Goal: Task Accomplishment & Management: Manage account settings

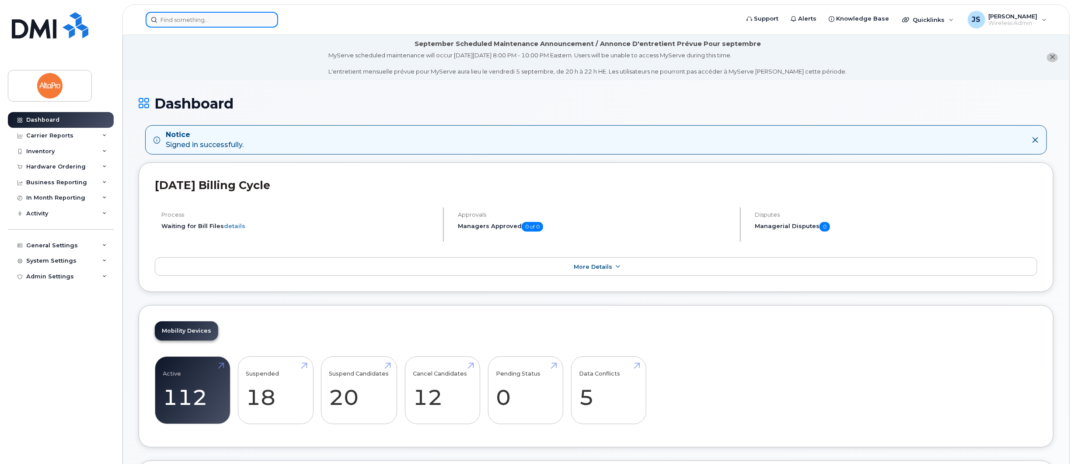
click at [177, 19] on input at bounding box center [212, 20] width 133 height 16
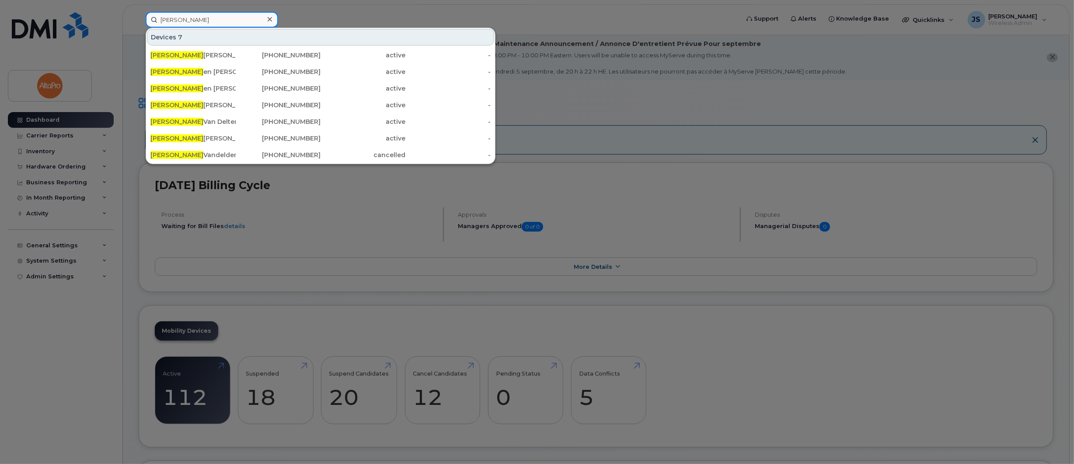
type input "[PERSON_NAME]"
click at [62, 151] on div at bounding box center [537, 232] width 1074 height 464
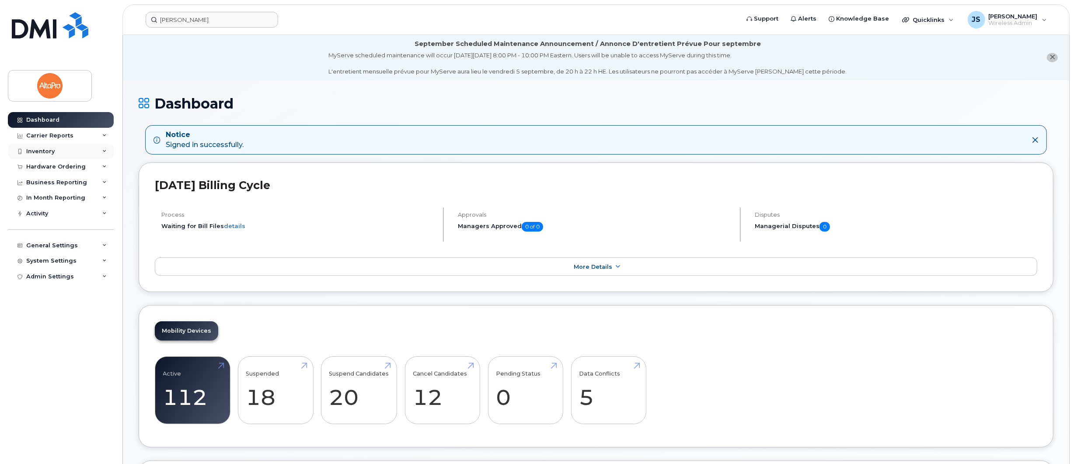
click at [41, 150] on div "Inventory" at bounding box center [40, 151] width 28 height 7
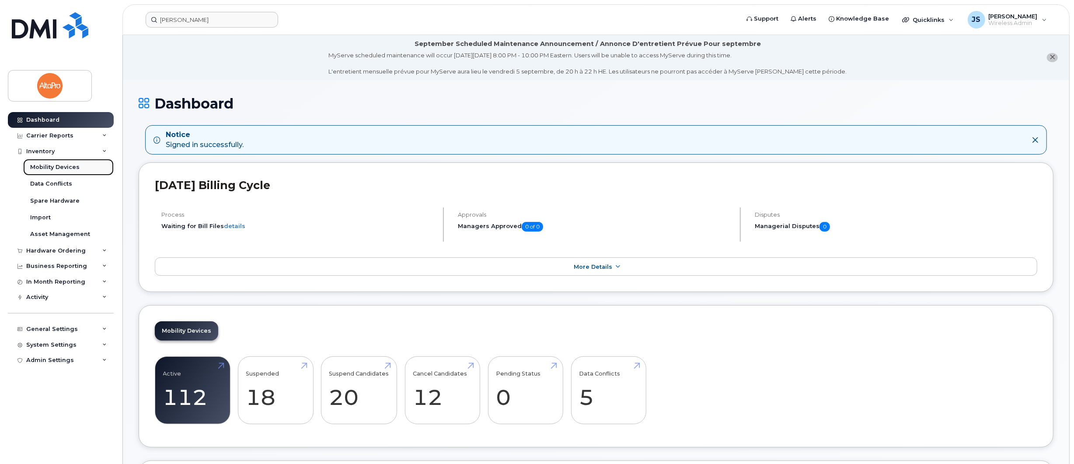
click at [37, 163] on div "Mobility Devices" at bounding box center [54, 167] width 49 height 8
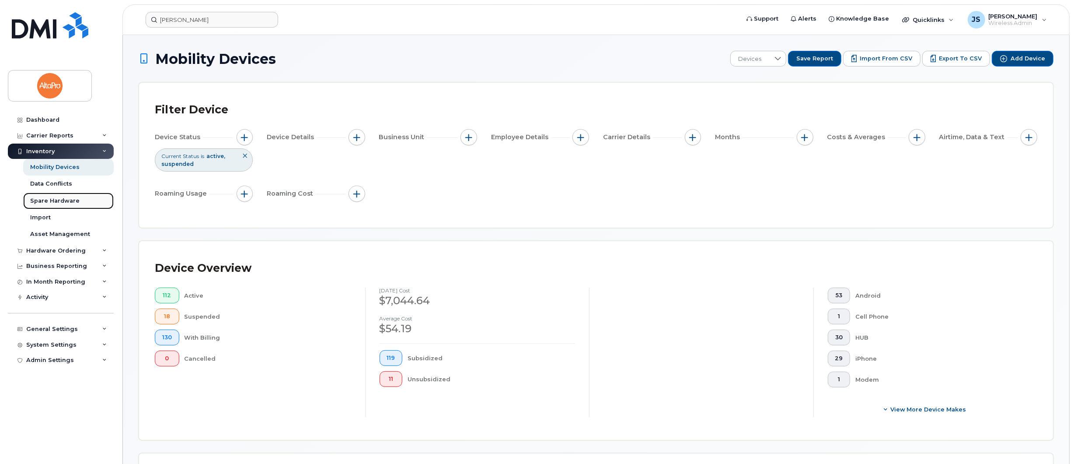
click at [66, 200] on div "Spare Hardware" at bounding box center [54, 201] width 49 height 8
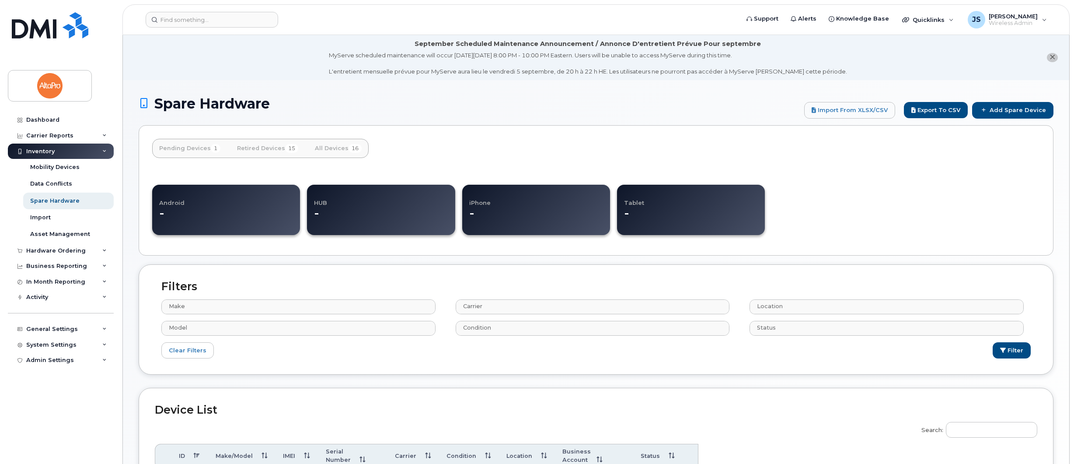
select select
click at [77, 233] on div "Asset Management" at bounding box center [60, 234] width 60 height 8
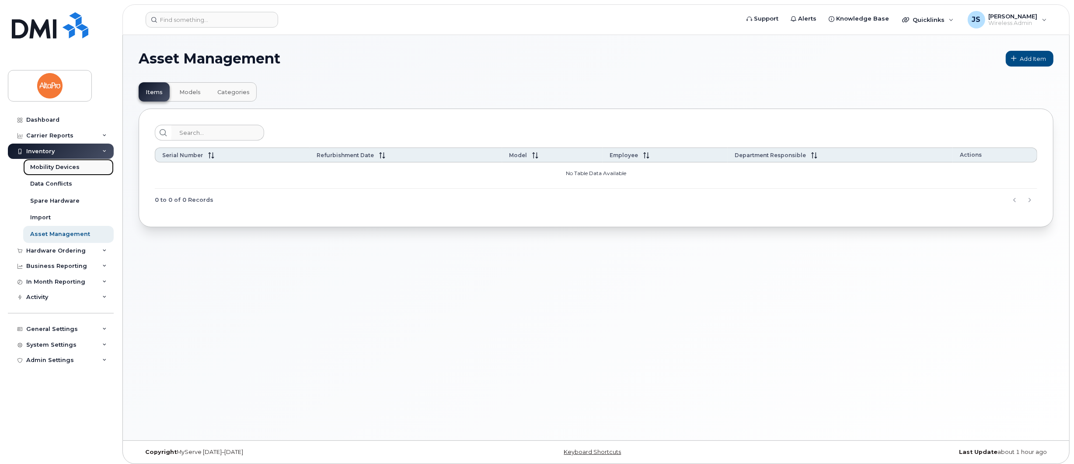
click at [64, 166] on div "Mobility Devices" at bounding box center [54, 167] width 49 height 8
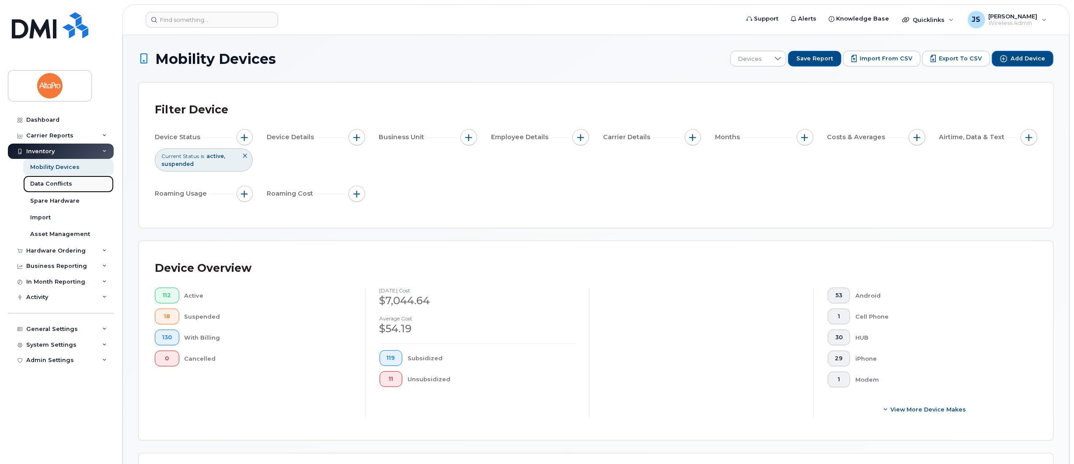
click at [65, 185] on div "Data Conflicts" at bounding box center [51, 184] width 42 height 8
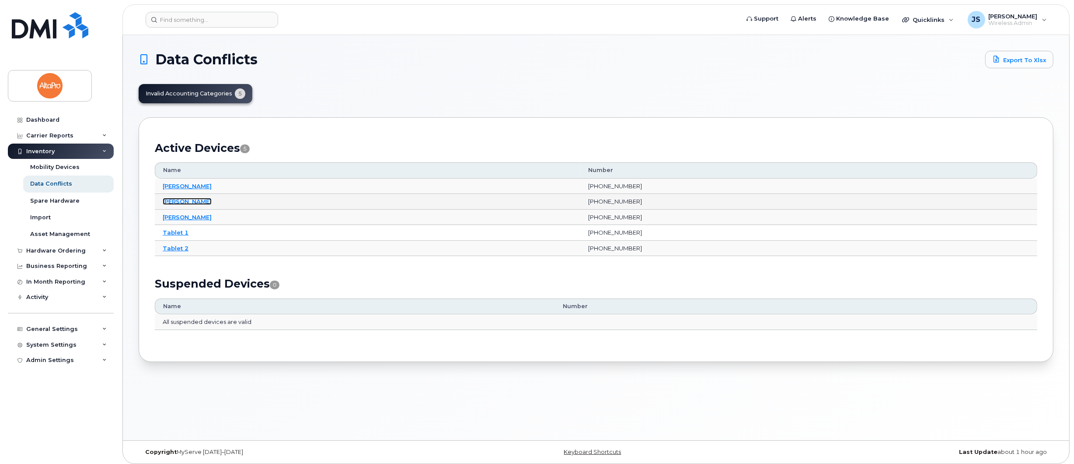
click at [175, 199] on link "[PERSON_NAME]" at bounding box center [187, 201] width 49 height 7
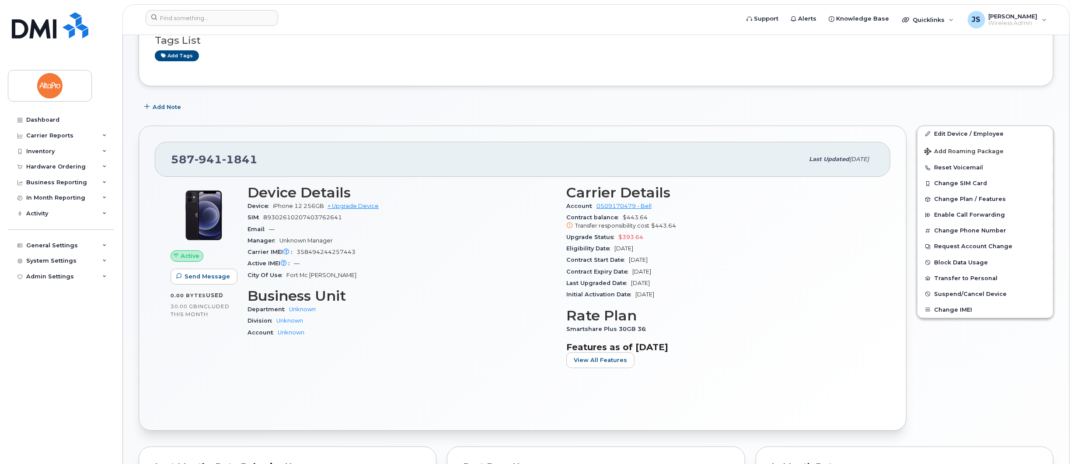
scroll to position [97, 0]
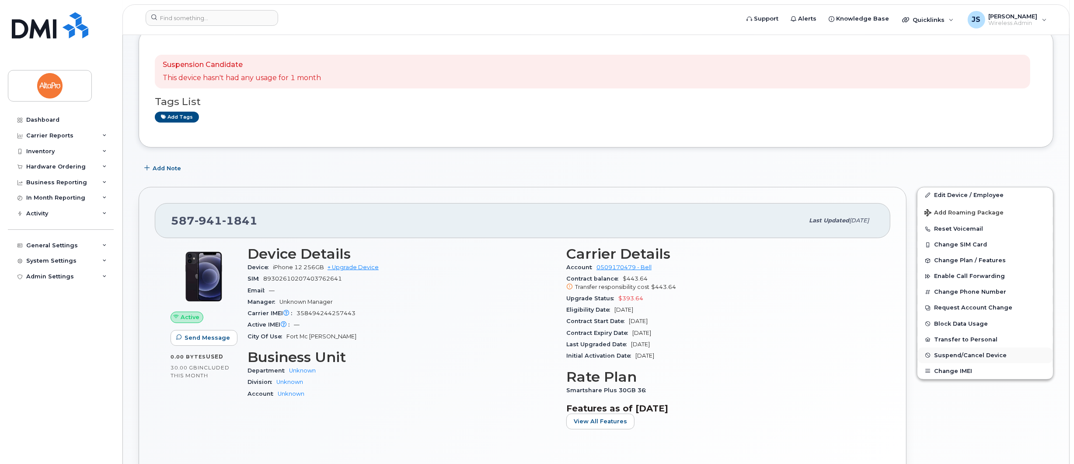
click at [957, 356] on span "Suspend/Cancel Device" at bounding box center [970, 355] width 73 height 7
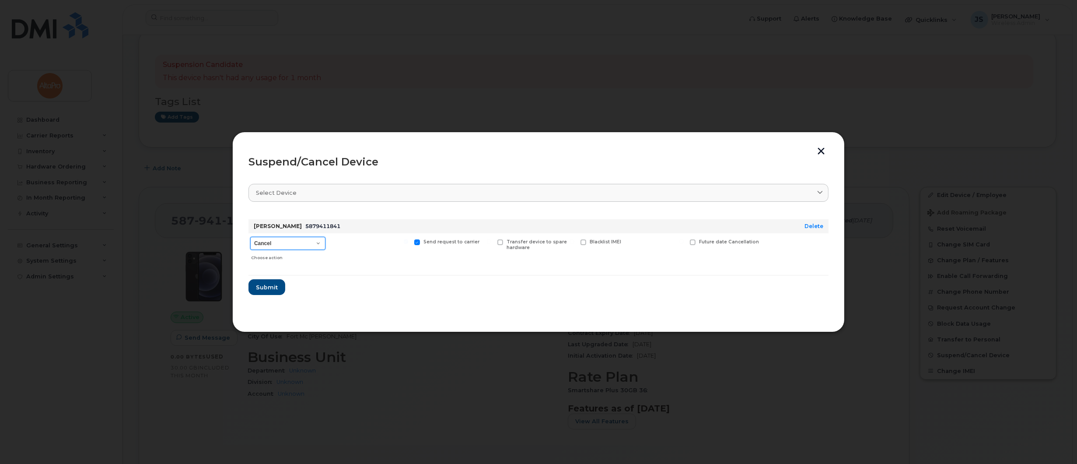
click at [279, 243] on select "Cancel Suspend - Extend Suspension Suspend - Reduced Rate Suspend - Full Rate S…" at bounding box center [287, 243] width 75 height 13
select select "[object Object]"
click at [250, 237] on select "Cancel Suspend - Extend Suspension Suspend - Reduced Rate Suspend - Full Rate S…" at bounding box center [287, 243] width 75 height 13
click at [335, 242] on span at bounding box center [334, 242] width 6 height 6
click at [325, 242] on input "Available for new activations/redeployments" at bounding box center [323, 241] width 4 height 4
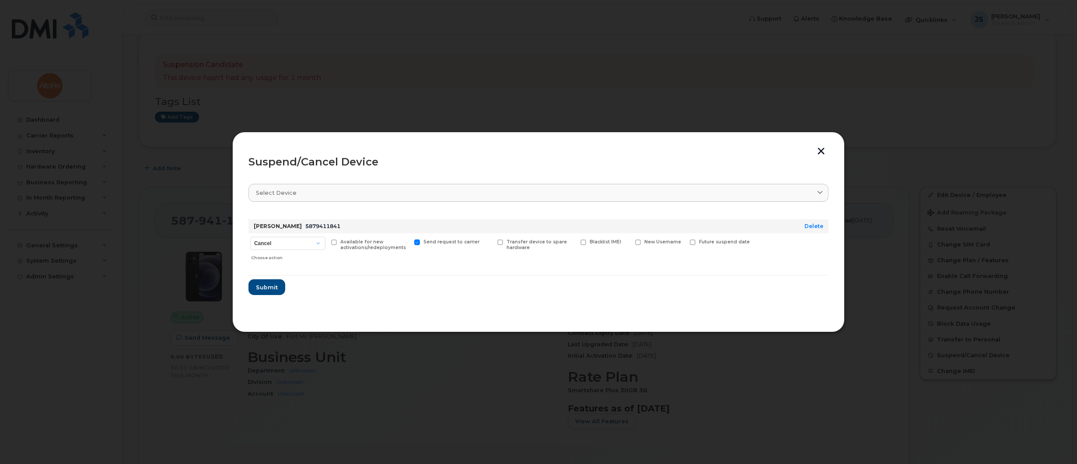
checkbox input "true"
click at [502, 241] on span at bounding box center [500, 242] width 6 height 6
click at [491, 241] on input "Transfer device to spare hardware" at bounding box center [489, 241] width 4 height 4
checkbox input "true"
click at [818, 152] on button "button" at bounding box center [821, 151] width 13 height 9
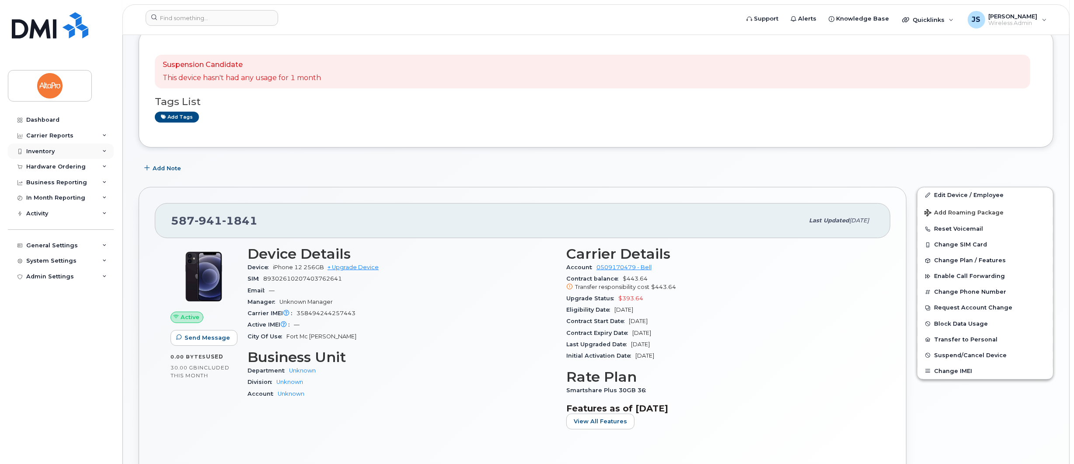
click at [53, 154] on div "Inventory" at bounding box center [61, 151] width 106 height 16
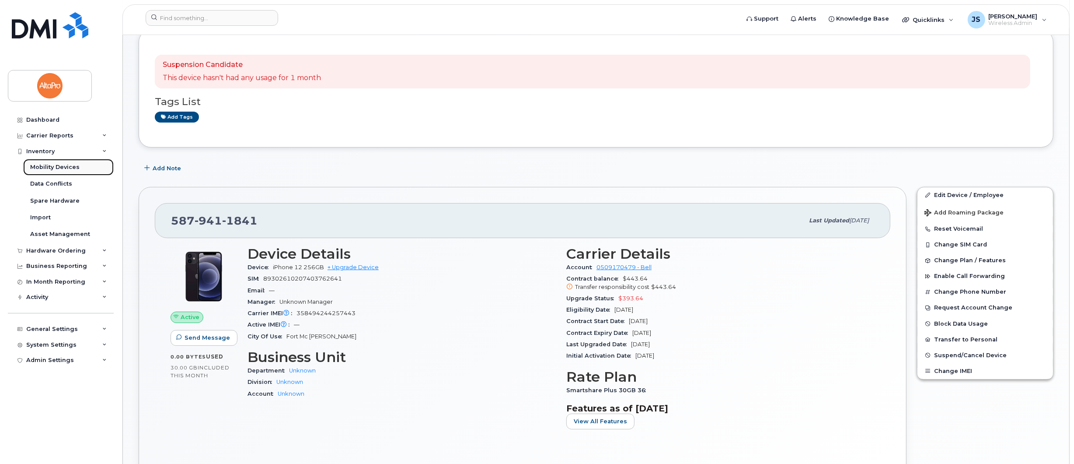
click at [63, 171] on link "Mobility Devices" at bounding box center [68, 167] width 91 height 17
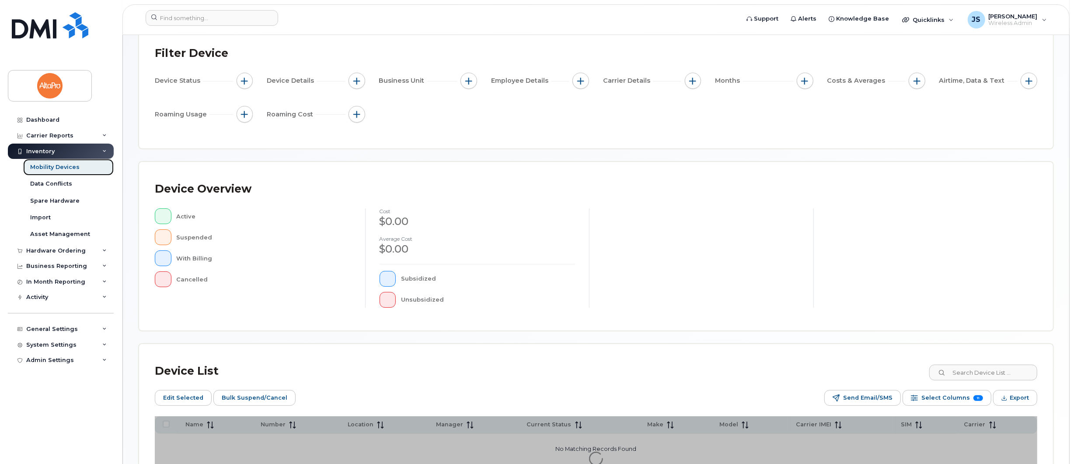
scroll to position [152, 0]
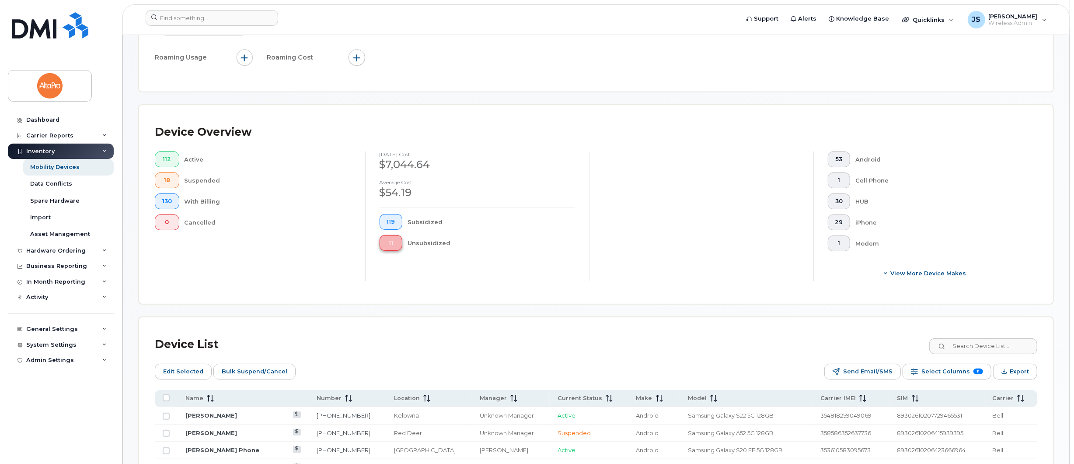
click at [396, 243] on button "11" at bounding box center [391, 243] width 23 height 16
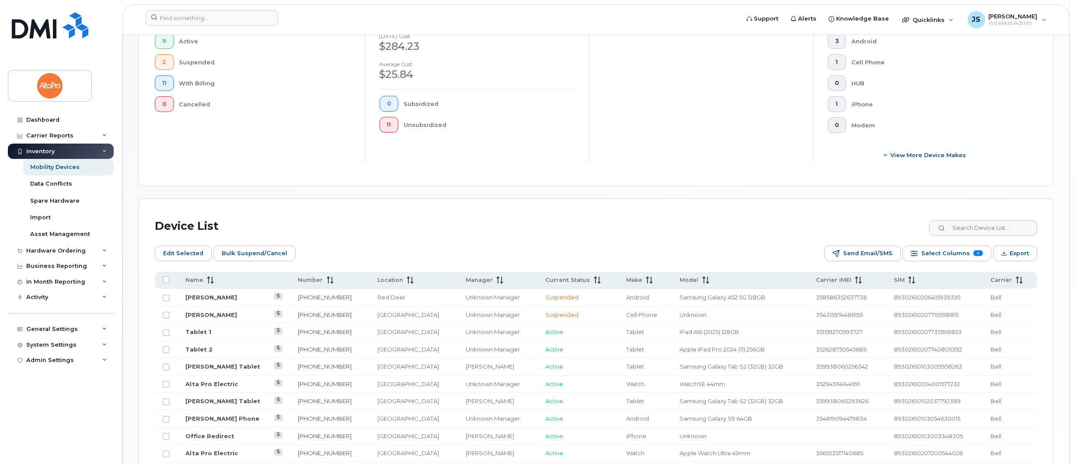
scroll to position [346, 0]
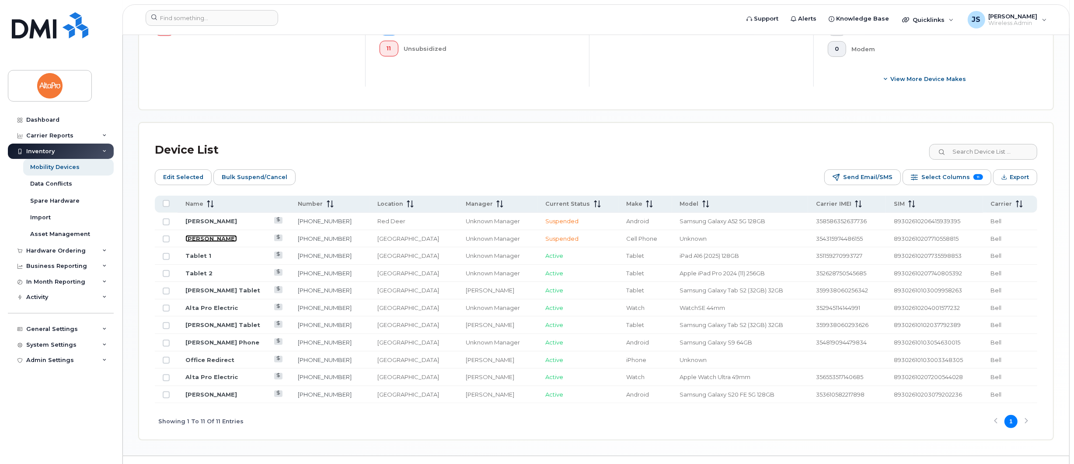
click at [200, 235] on link "Cody Schoepp" at bounding box center [211, 238] width 52 height 7
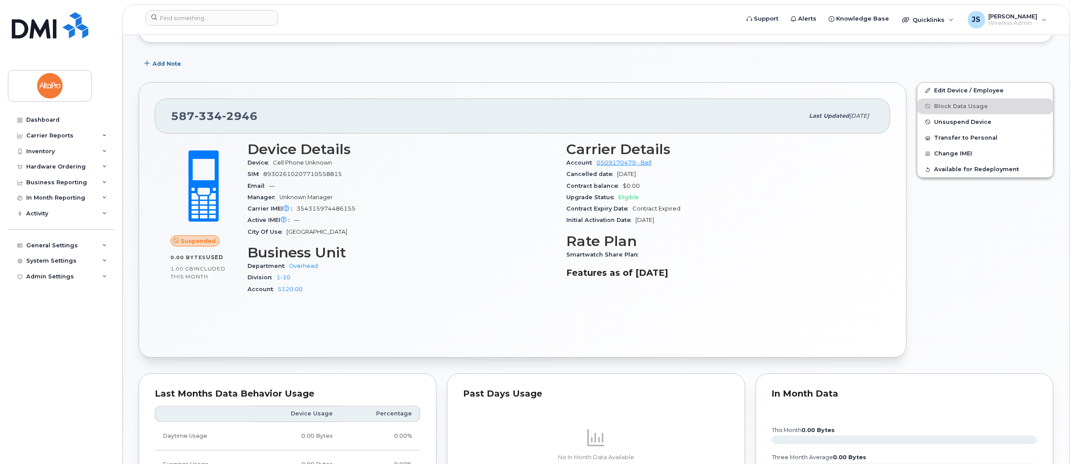
scroll to position [146, 0]
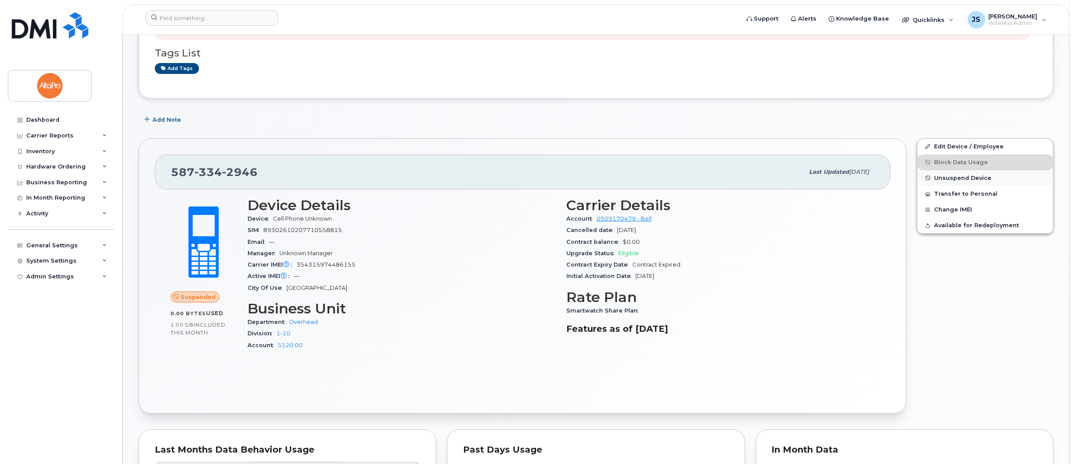
click at [964, 177] on span "Unsuspend Device" at bounding box center [962, 178] width 57 height 7
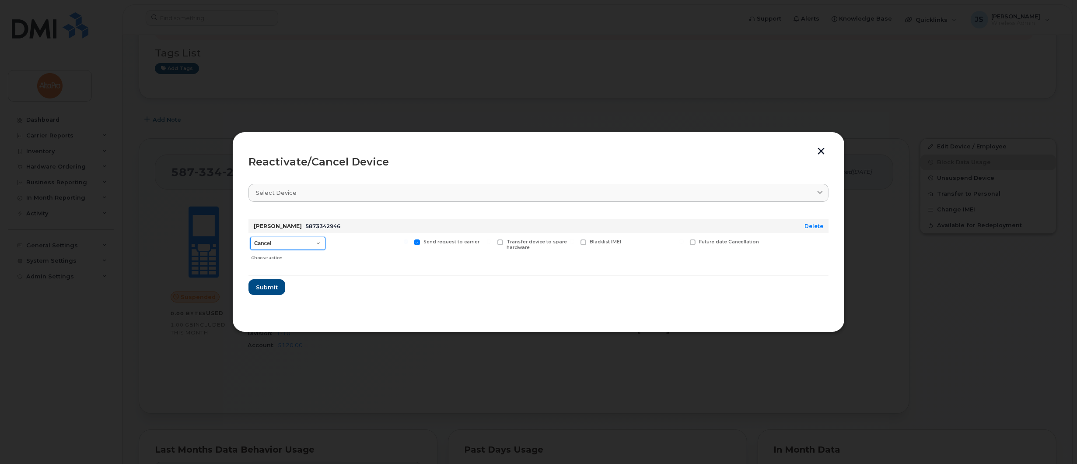
click at [273, 240] on select "Cancel Suspend - Extend Suspension Reactivate" at bounding box center [287, 243] width 75 height 13
select select "[object Object]"
click at [250, 237] on select "Cancel Suspend - Extend Suspension Reactivate" at bounding box center [287, 243] width 75 height 13
click at [336, 245] on label "Available for new activations/redeployments" at bounding box center [369, 244] width 77 height 11
drag, startPoint x: 296, startPoint y: 224, endPoint x: 332, endPoint y: 227, distance: 36.4
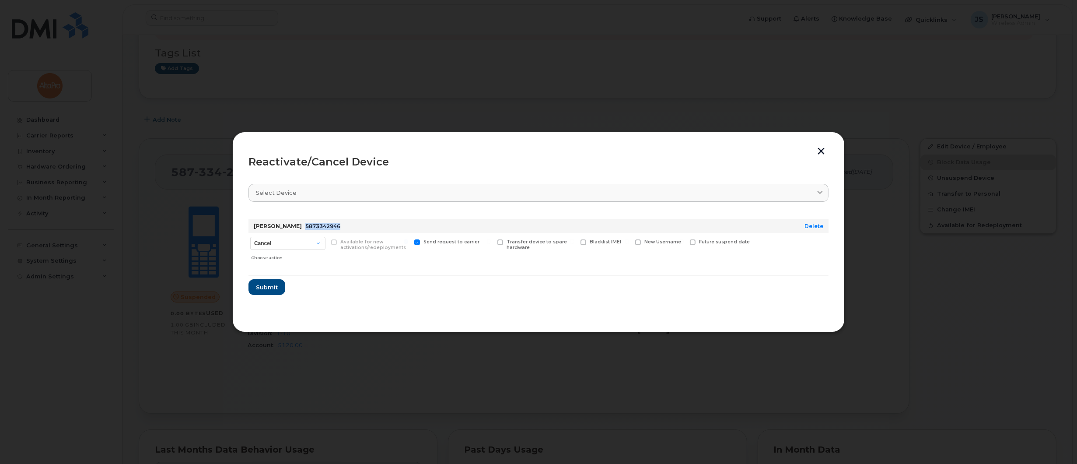
click at [332, 227] on span "5873342946" at bounding box center [322, 226] width 35 height 7
copy span "5873342946"
click at [264, 288] on span "Submit" at bounding box center [266, 287] width 22 height 8
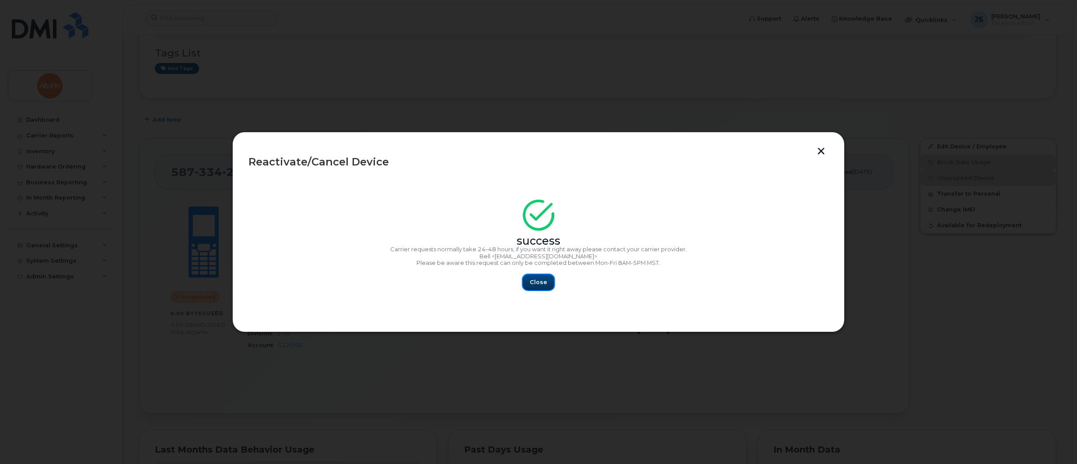
click at [549, 284] on button "Close" at bounding box center [538, 282] width 31 height 16
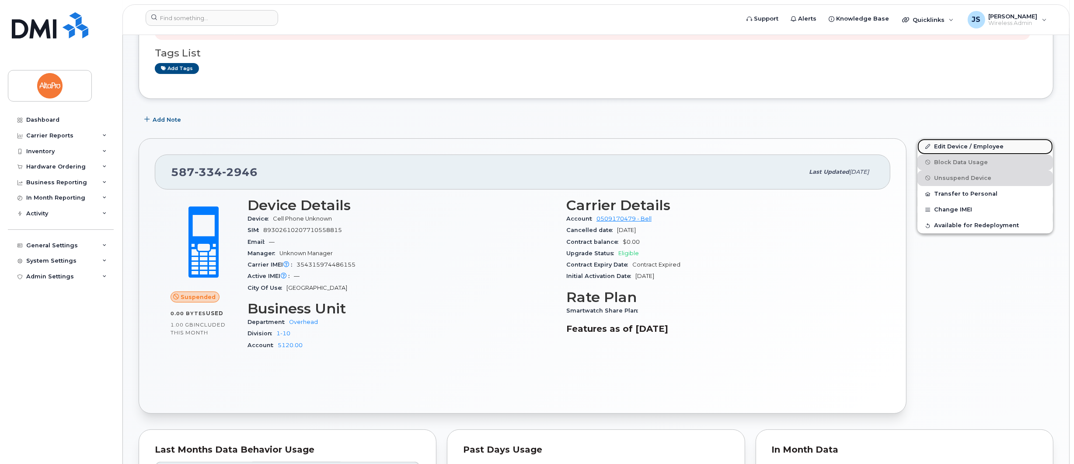
click at [956, 147] on link "Edit Device / Employee" at bounding box center [986, 147] width 136 height 16
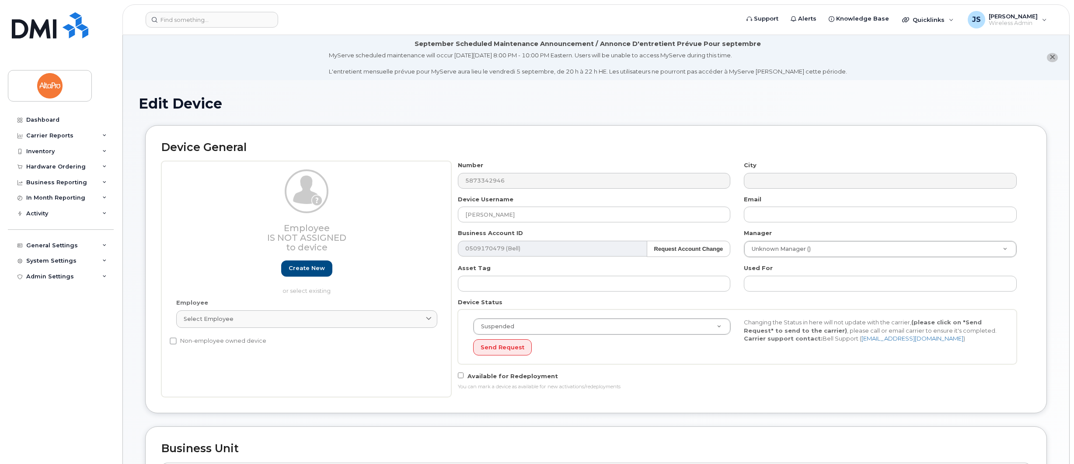
select select "1484937"
click at [528, 210] on input "Cody Schoepp" at bounding box center [594, 214] width 273 height 16
drag, startPoint x: 524, startPoint y: 212, endPoint x: 399, endPoint y: 210, distance: 124.7
click at [399, 210] on div "Employee Is not assigned to device Create new or select existing Employee Selec…" at bounding box center [596, 279] width 870 height 236
type input "[PERSON_NAME]"
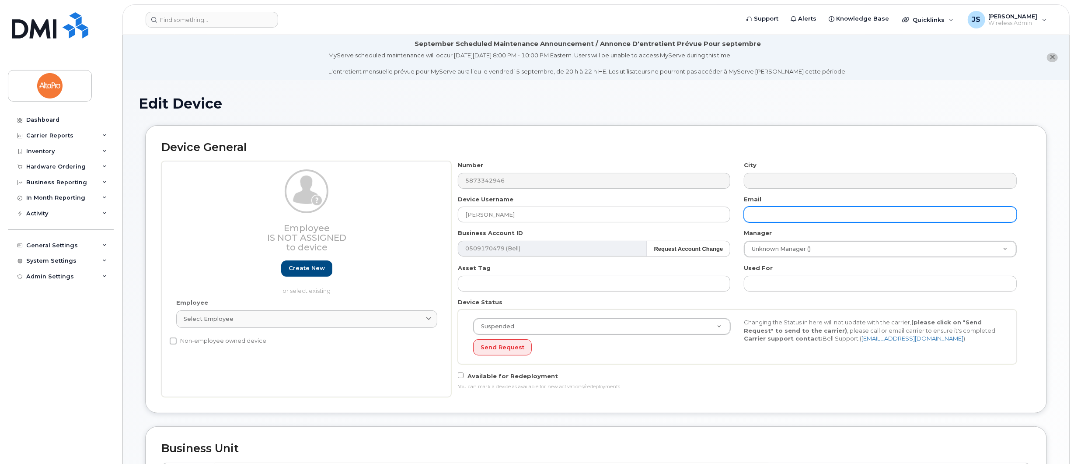
click at [771, 213] on input "text" at bounding box center [880, 214] width 273 height 16
type input "I"
type input "[EMAIL_ADDRESS][DOMAIN_NAME]"
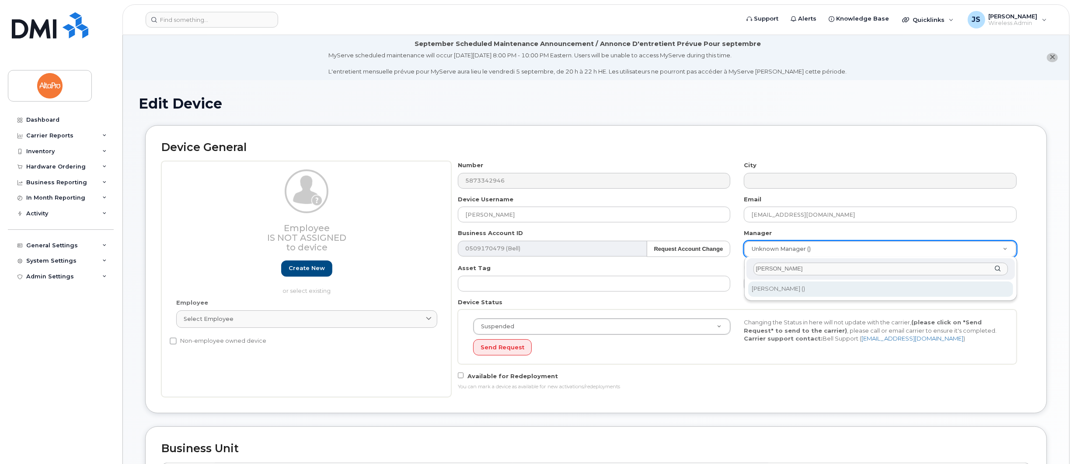
type input "nick"
type input "2979695"
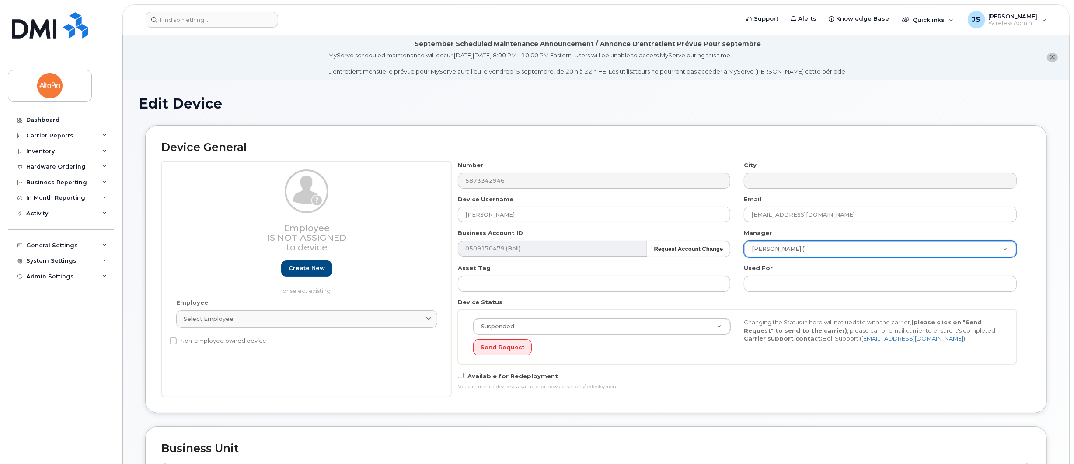
click at [745, 311] on div "Suspended Active Suspended Cancelled Send Request Changing the Status in here w…" at bounding box center [737, 336] width 559 height 55
click at [744, 284] on input "text" at bounding box center [880, 284] width 273 height 16
click at [623, 283] on input "text" at bounding box center [594, 284] width 273 height 16
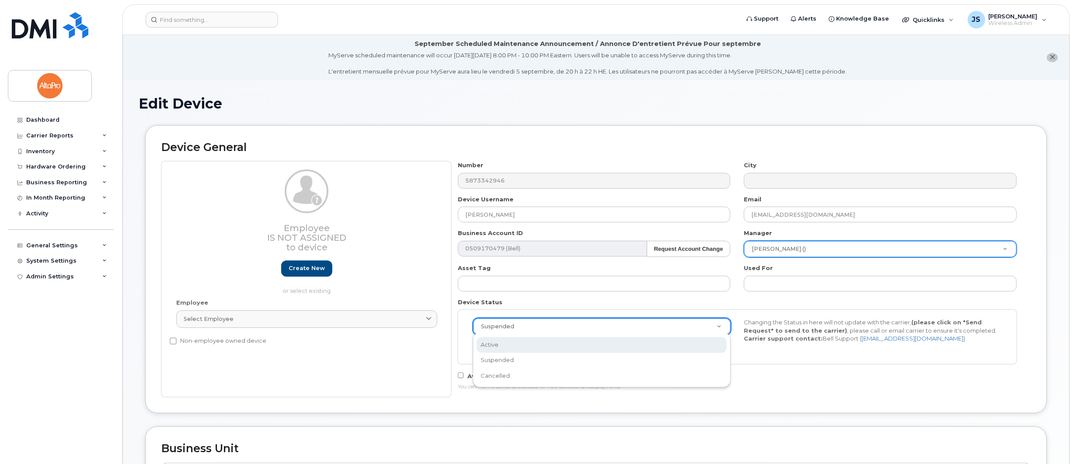
select select "active"
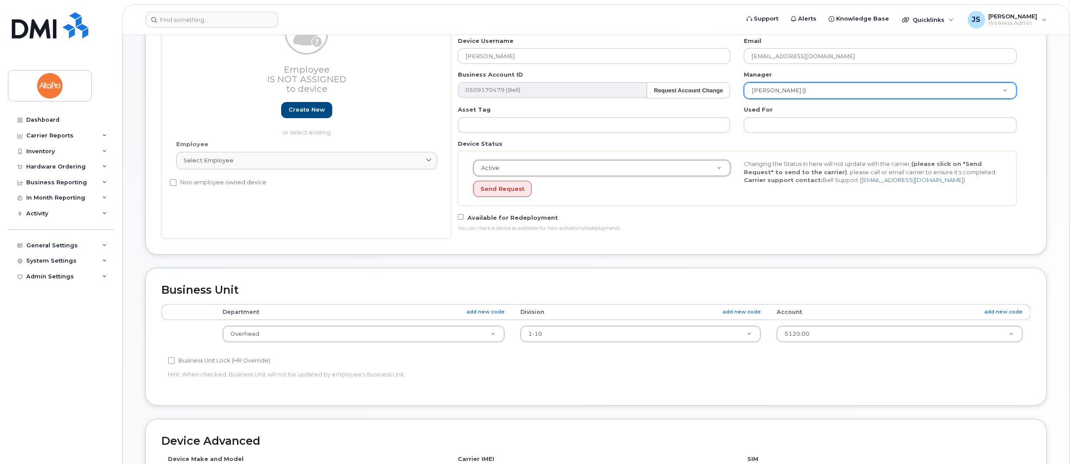
scroll to position [194, 0]
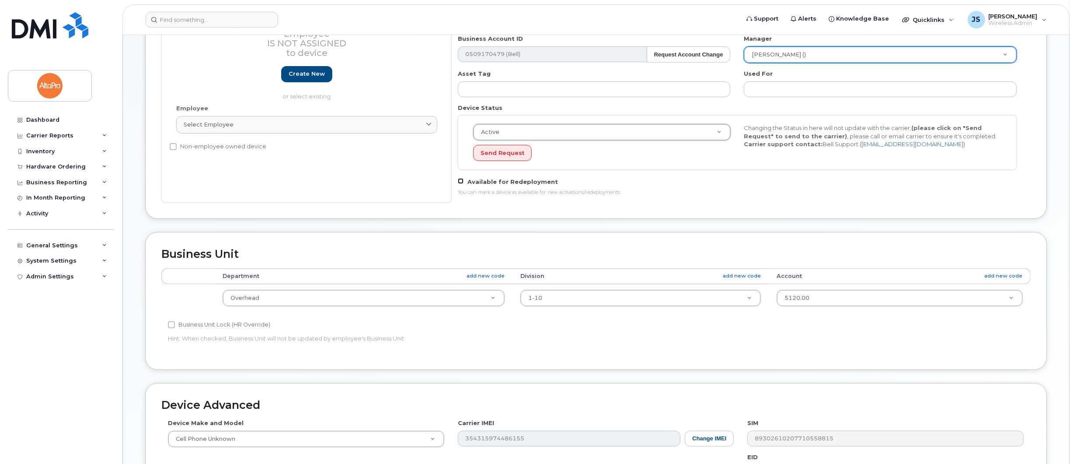
click at [460, 179] on input "Available for Redeployment" at bounding box center [461, 181] width 6 height 6
checkbox input "true"
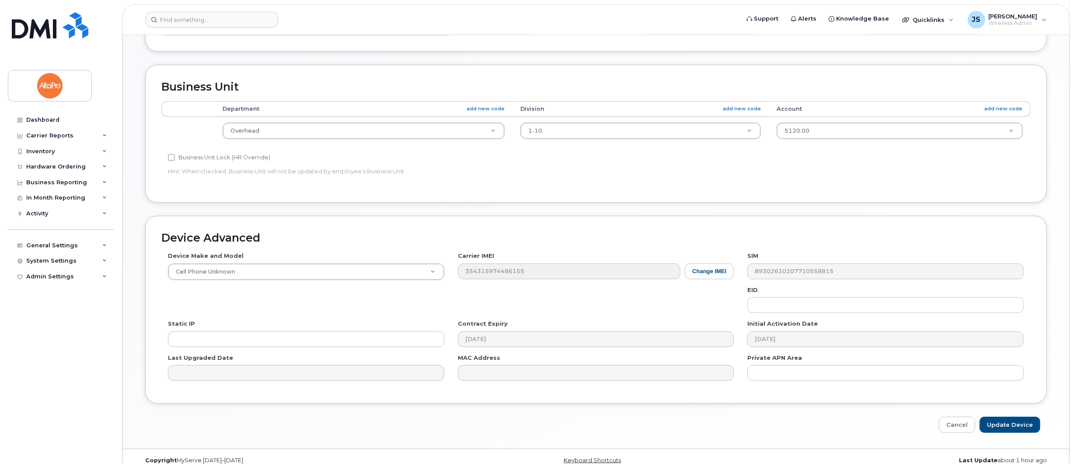
scroll to position [371, 0]
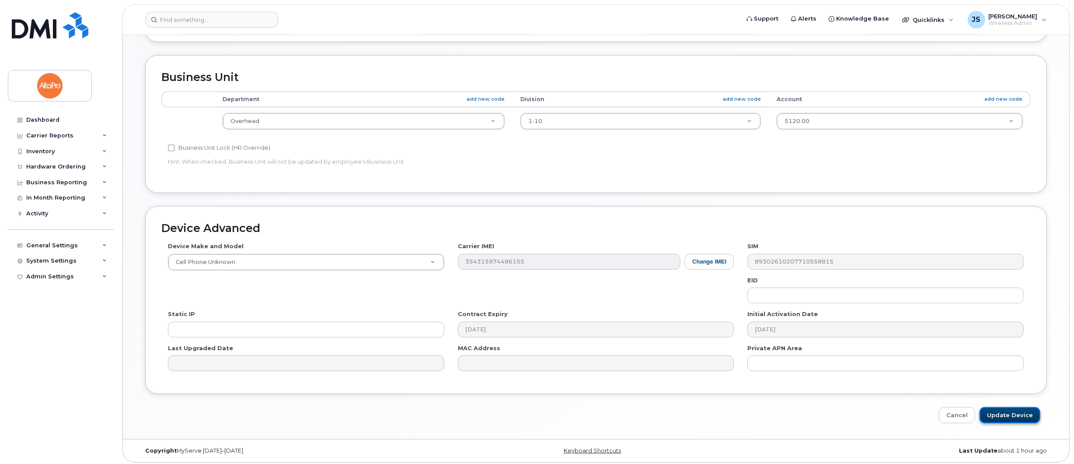
click at [1007, 411] on input "Update Device" at bounding box center [1010, 415] width 61 height 16
type input "Saving..."
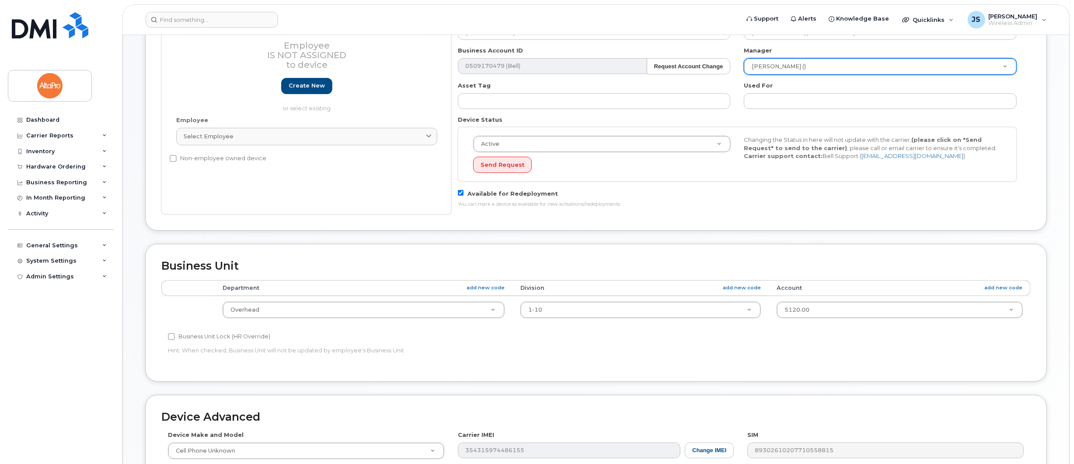
scroll to position [177, 0]
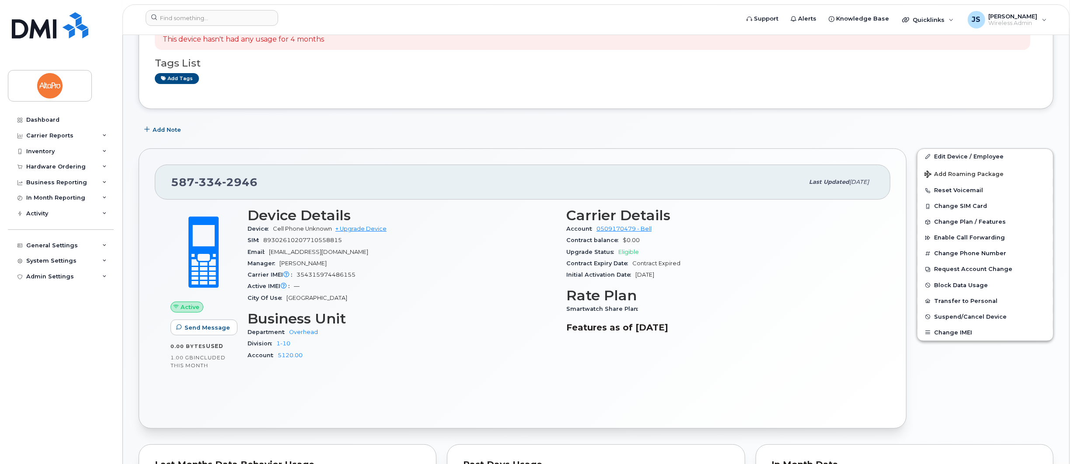
scroll to position [243, 0]
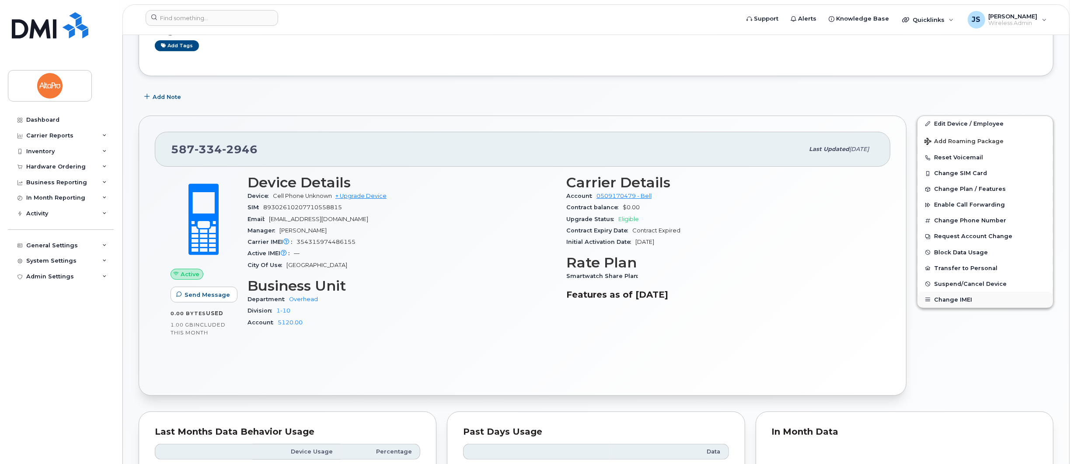
click at [972, 301] on button "Change IMEI" at bounding box center [986, 300] width 136 height 16
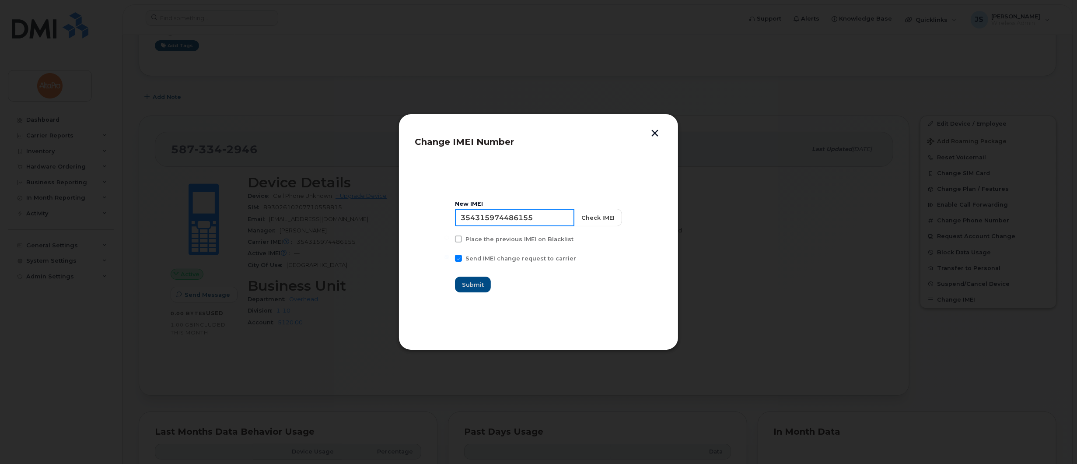
click at [555, 218] on input "354315974486155" at bounding box center [514, 217] width 119 height 17
type input "358586353213016"
click at [584, 222] on button "Check IMEI" at bounding box center [598, 217] width 48 height 17
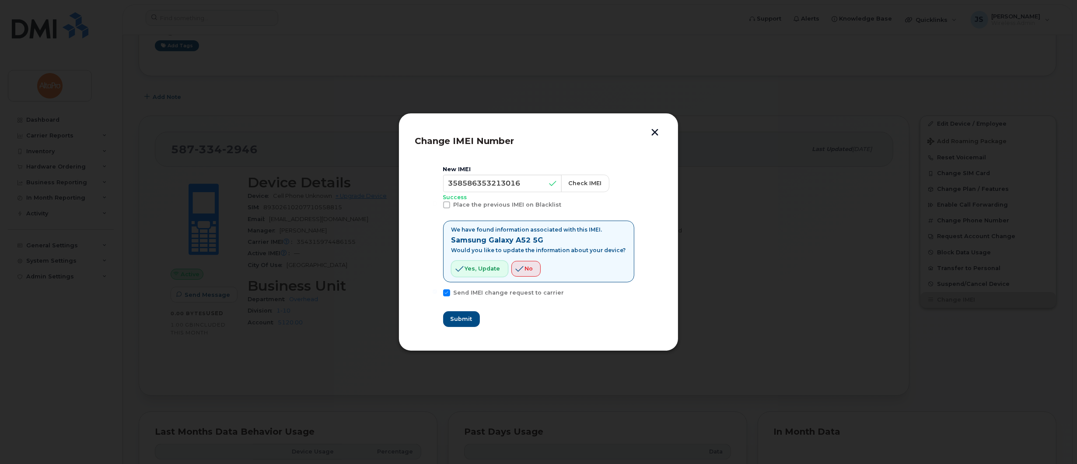
click at [478, 271] on span "Yes, update" at bounding box center [482, 268] width 35 height 8
click at [471, 269] on span "Yes, update" at bounding box center [482, 268] width 35 height 8
click at [472, 317] on span "Submit" at bounding box center [461, 319] width 22 height 8
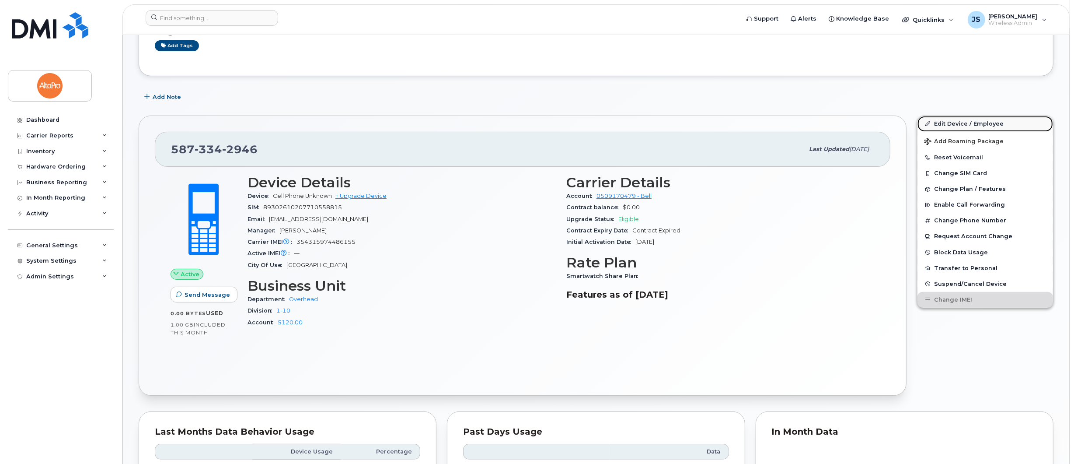
click at [971, 122] on link "Edit Device / Employee" at bounding box center [986, 124] width 136 height 16
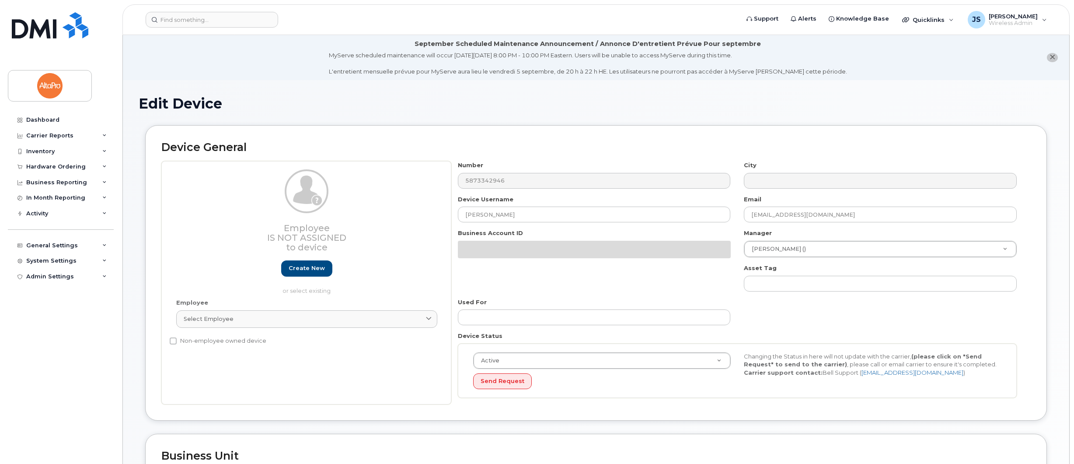
select select "1484937"
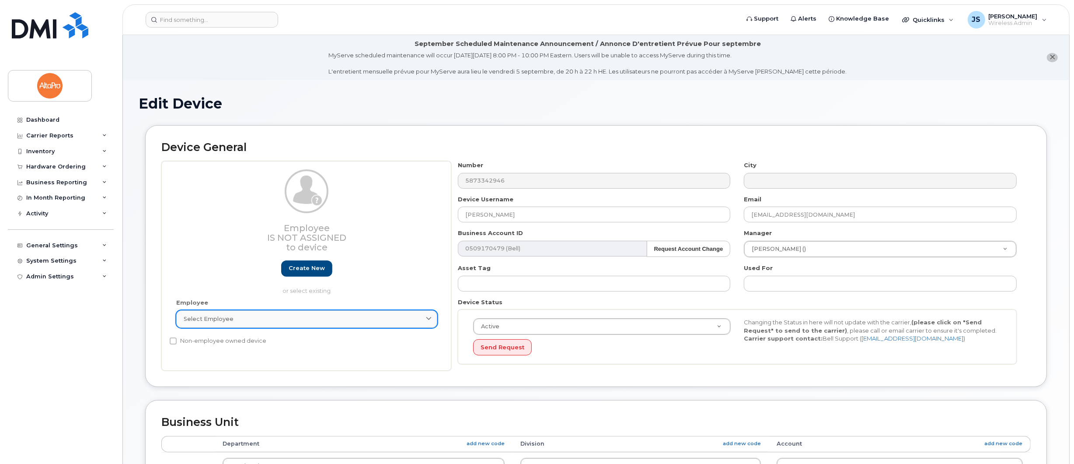
click at [286, 321] on div "Select employee" at bounding box center [307, 319] width 246 height 8
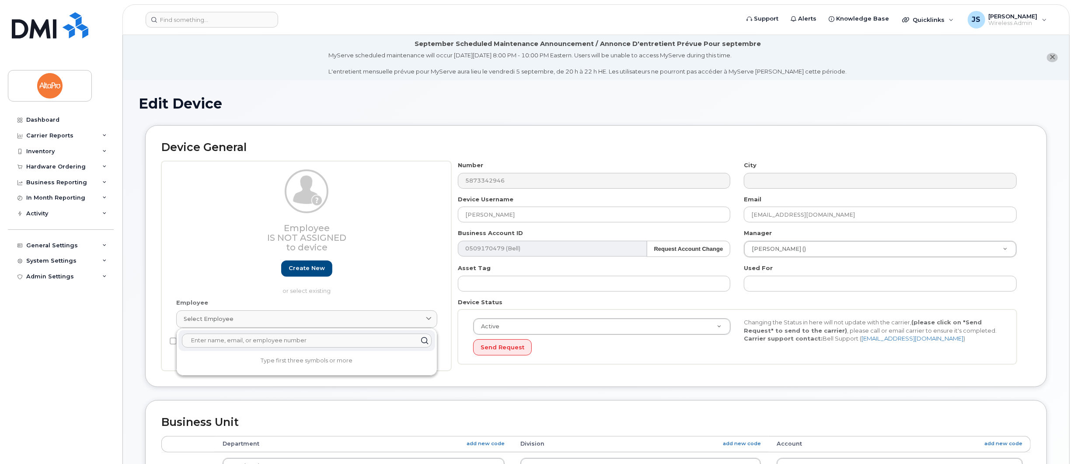
click at [235, 339] on input "text" at bounding box center [307, 340] width 250 height 14
type input "b"
click at [142, 267] on div "Device General Employee Is not assigned to device Create new or select existing…" at bounding box center [596, 262] width 915 height 275
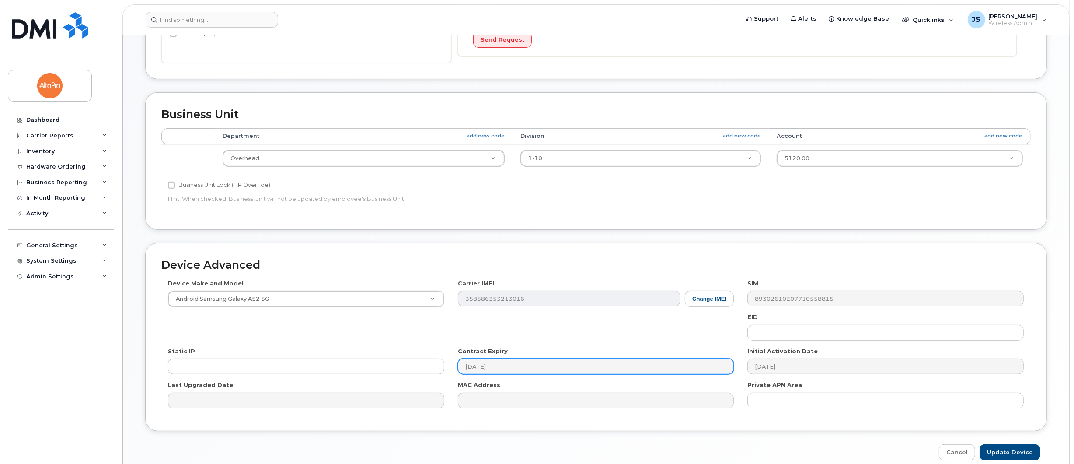
scroll to position [345, 0]
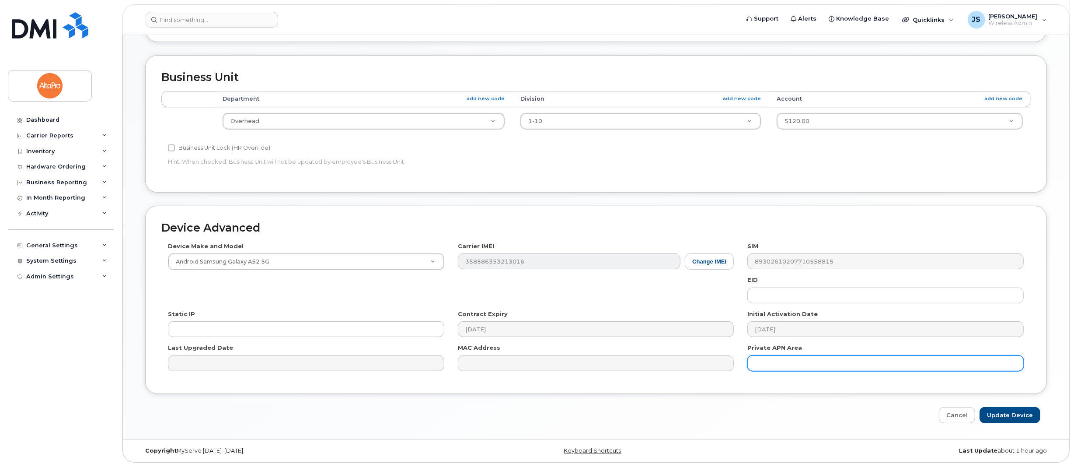
click at [778, 362] on input "text" at bounding box center [886, 363] width 276 height 16
paste input "5873342946"
type input "5873342946"
click at [32, 63] on div at bounding box center [50, 56] width 84 height 89
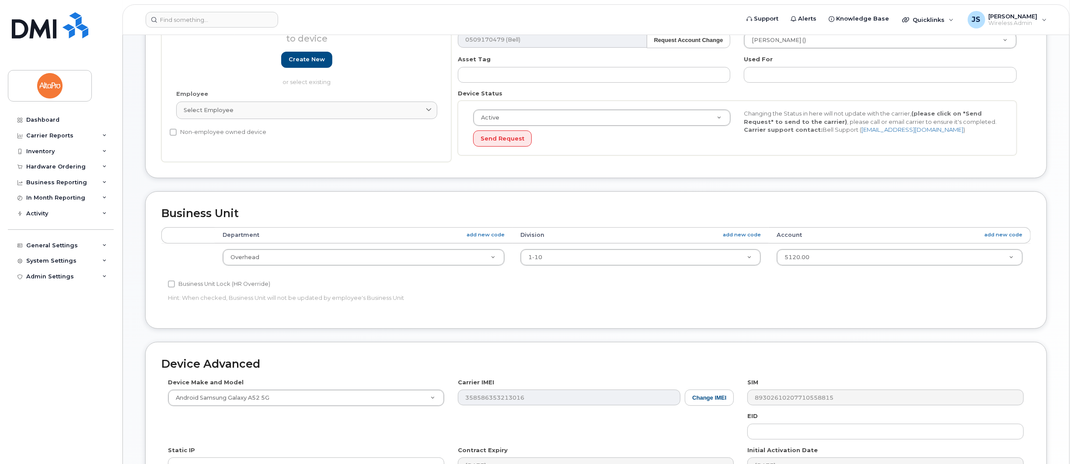
scroll to position [53, 0]
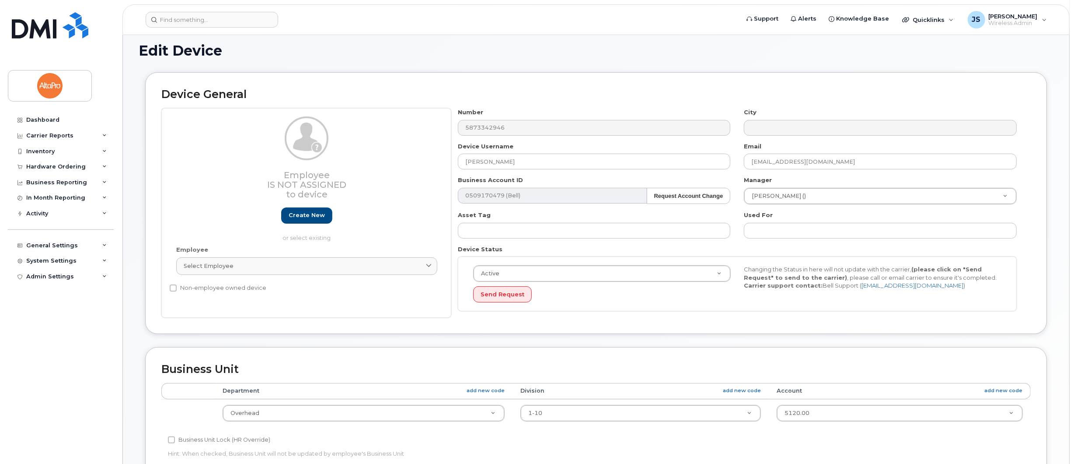
click at [457, 126] on div "Number 5873342946" at bounding box center [594, 122] width 287 height 28
click at [557, 147] on div "Device Username Bradley Thompson" at bounding box center [594, 156] width 287 height 28
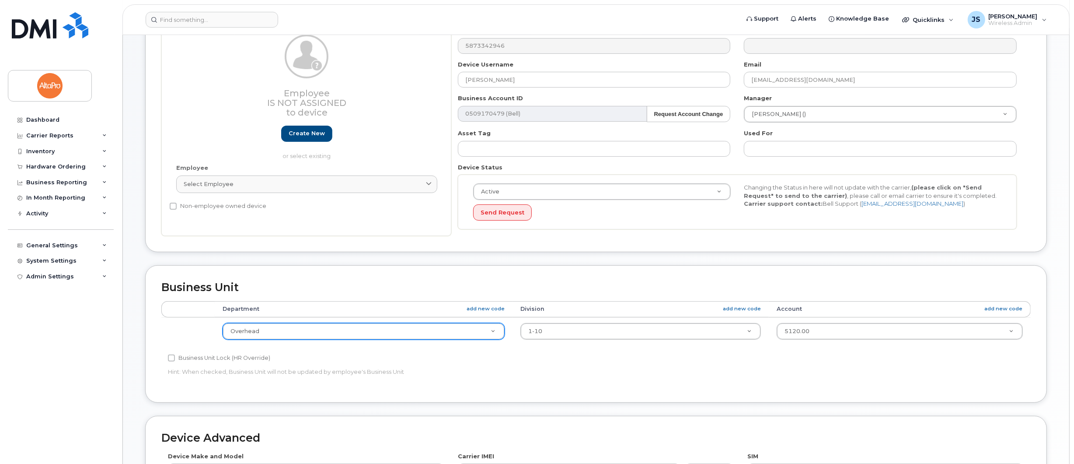
scroll to position [150, 0]
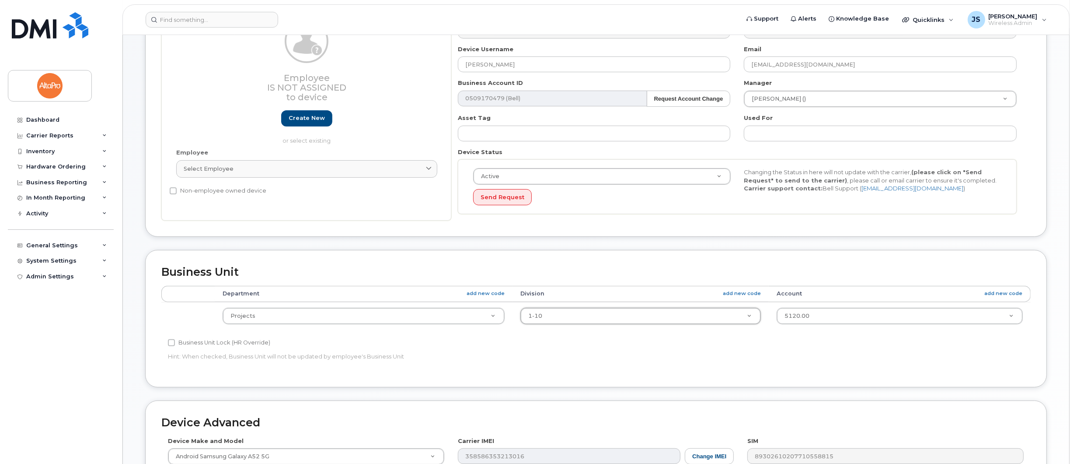
click at [269, 304] on td "Projects 1-30 IPD Overhead Projects Service Solar Special Unknown" at bounding box center [364, 316] width 298 height 28
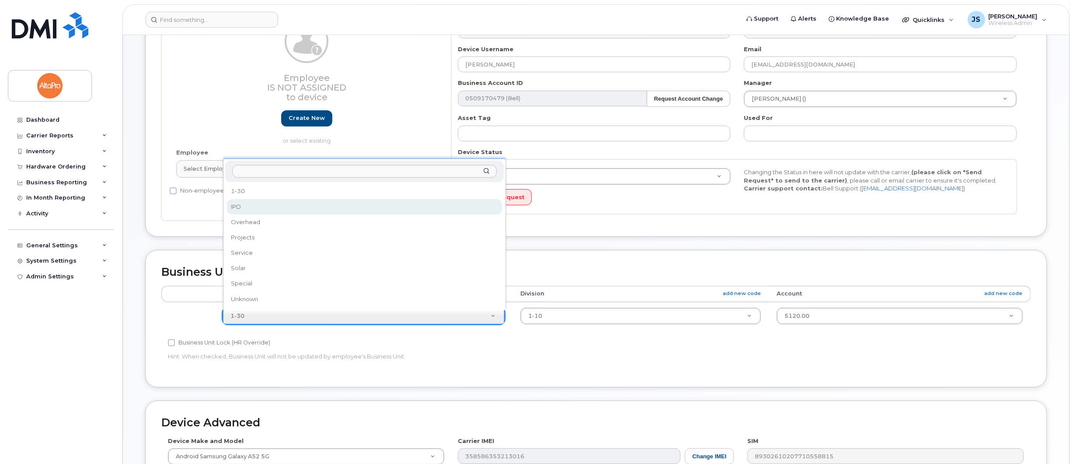
select select "5813234"
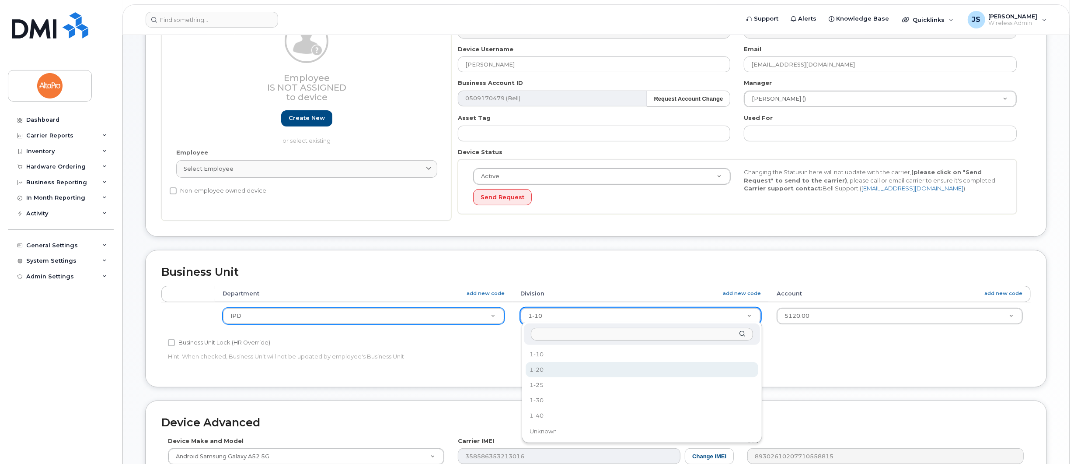
select select "5813233"
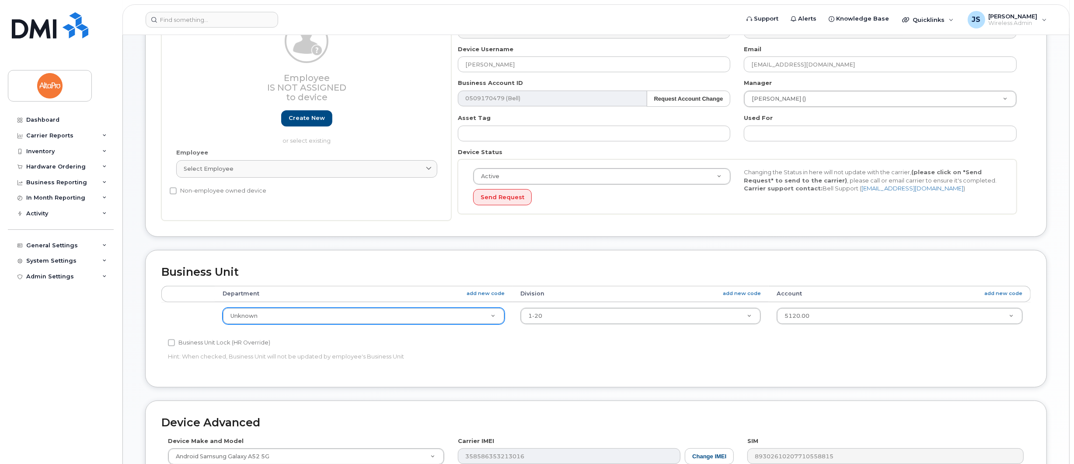
click at [353, 304] on td "Unknown 1-30 IPD Overhead Projects Service Solar Special Unknown" at bounding box center [364, 316] width 298 height 28
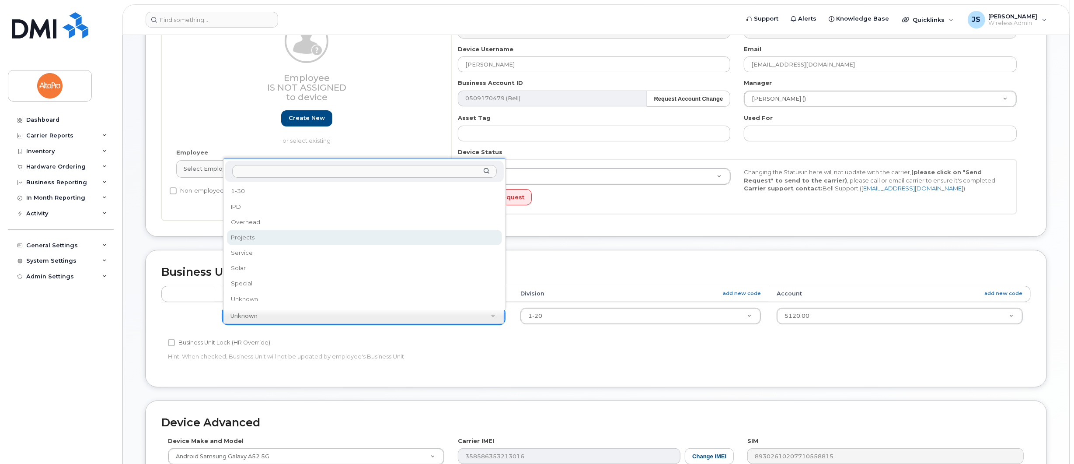
select select "1484936"
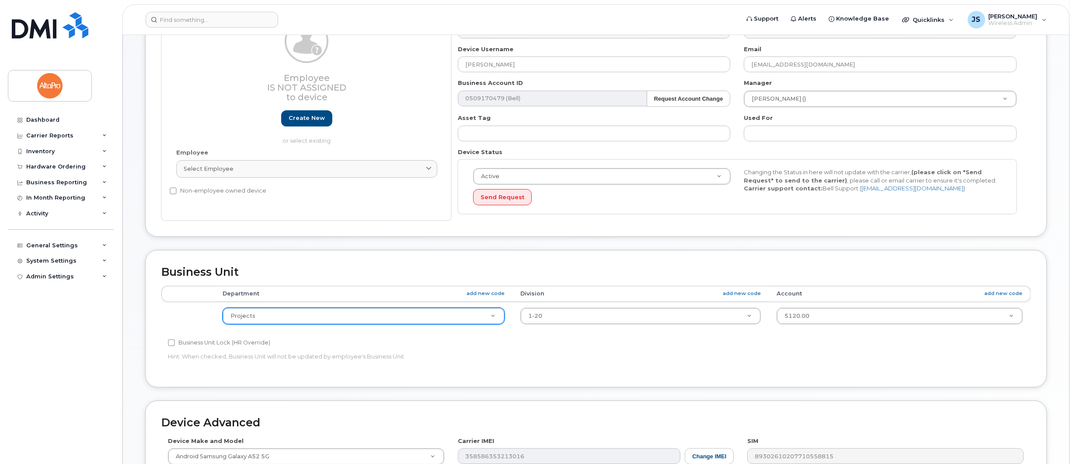
drag, startPoint x: 535, startPoint y: 330, endPoint x: 547, endPoint y: 332, distance: 12.4
click at [536, 331] on div "Department add new code Division add new code Account add new code Projects 1-3…" at bounding box center [596, 311] width 870 height 51
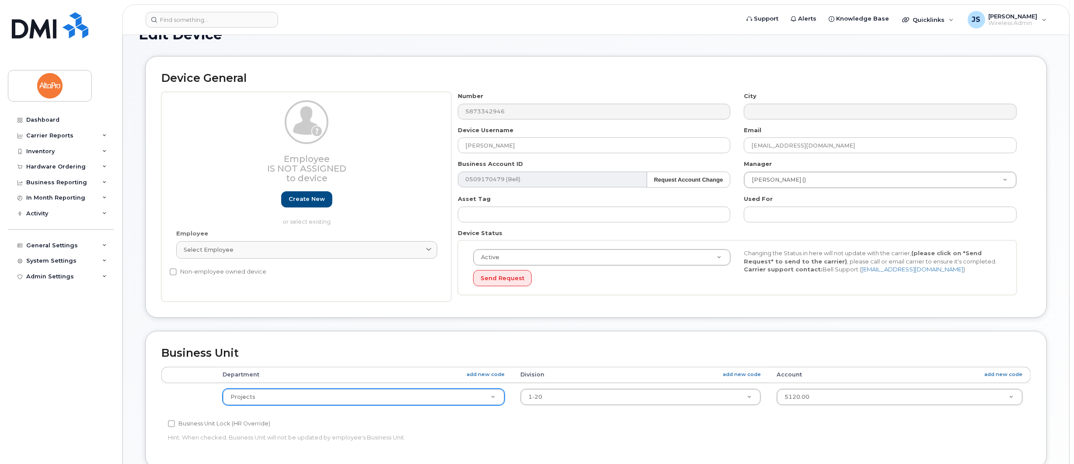
scroll to position [53, 0]
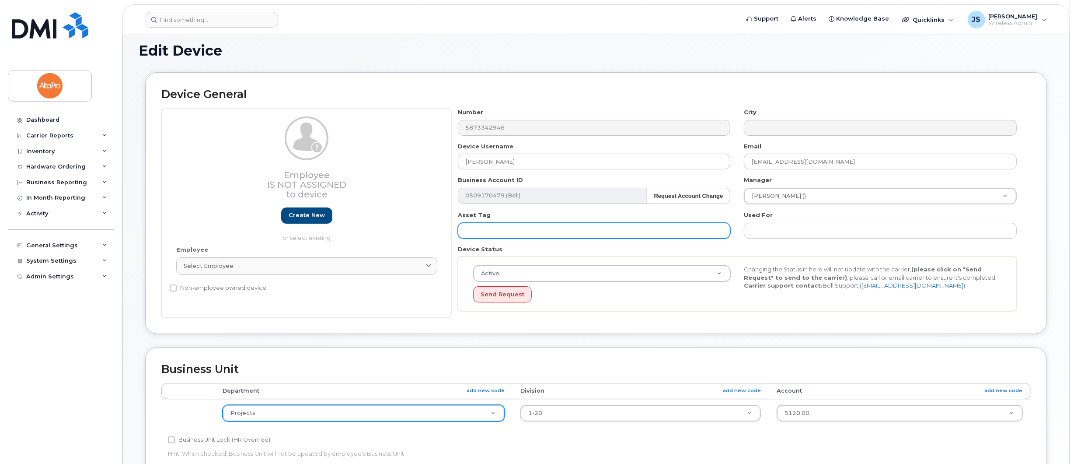
click at [534, 230] on input "text" at bounding box center [594, 231] width 273 height 16
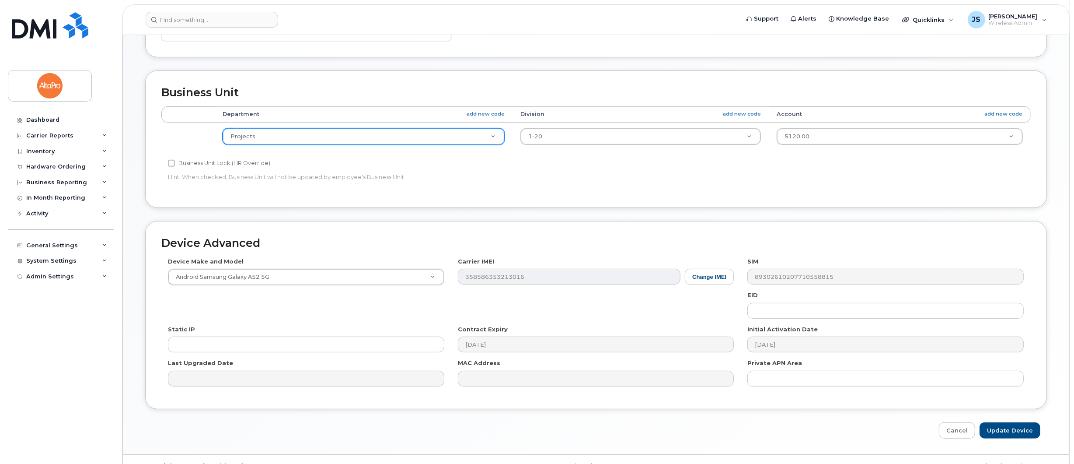
scroll to position [345, 0]
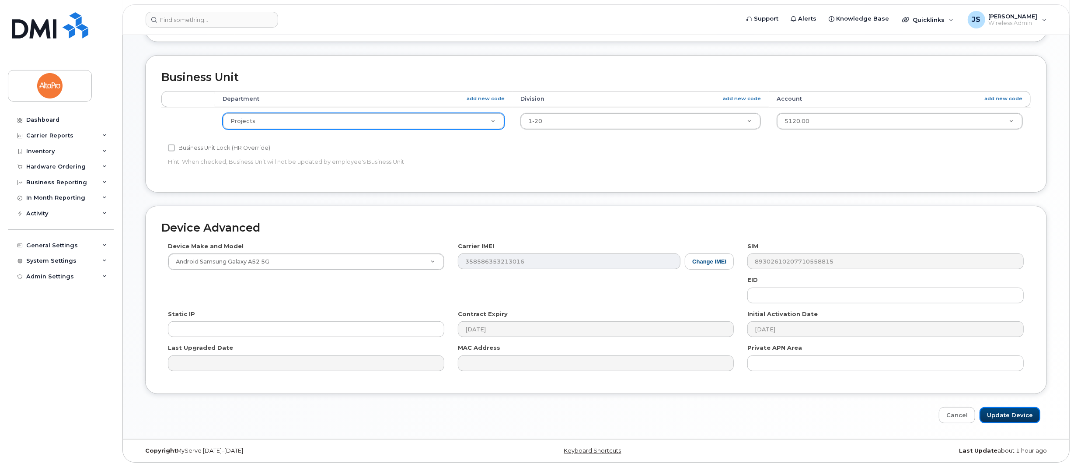
drag, startPoint x: 998, startPoint y: 413, endPoint x: 941, endPoint y: 388, distance: 62.3
click at [999, 414] on input "Update Device" at bounding box center [1010, 415] width 61 height 16
type input "Saving..."
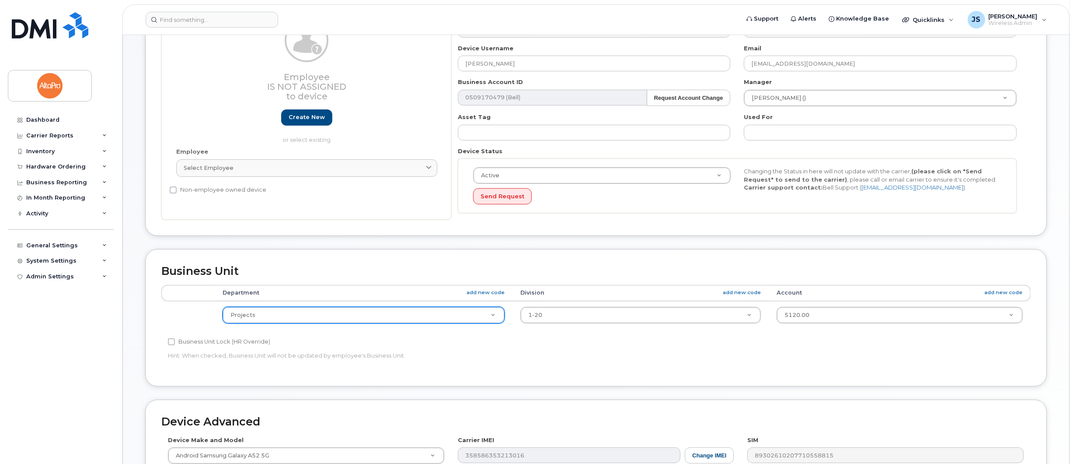
scroll to position [150, 0]
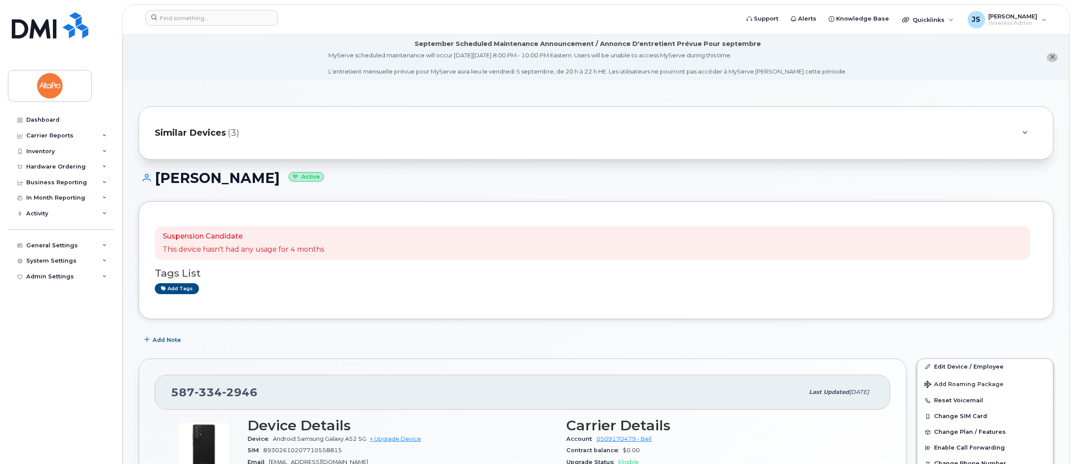
drag, startPoint x: 43, startPoint y: 312, endPoint x: 221, endPoint y: 261, distance: 185.1
click at [43, 312] on div "Dashboard Carrier Reports Monthly Billing Data Daily Data Pooling Data Behavior…" at bounding box center [62, 281] width 108 height 339
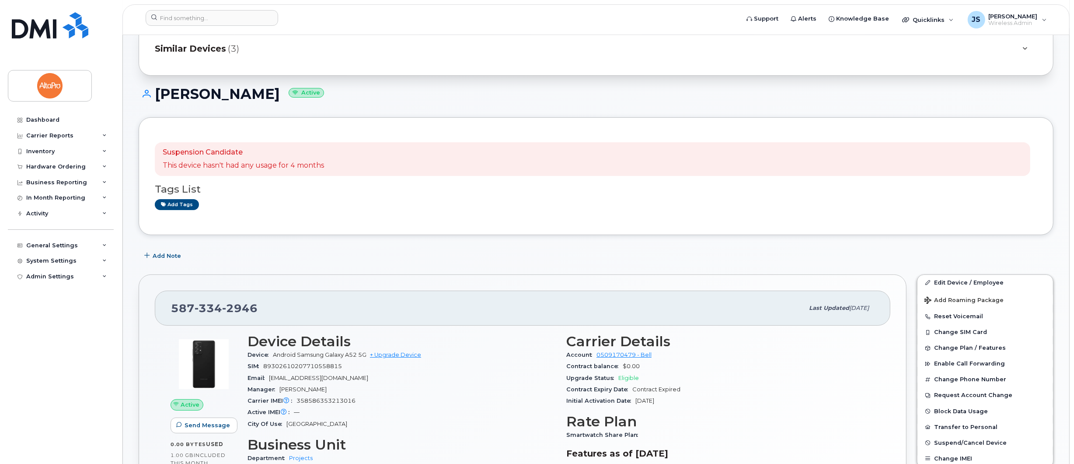
scroll to position [146, 0]
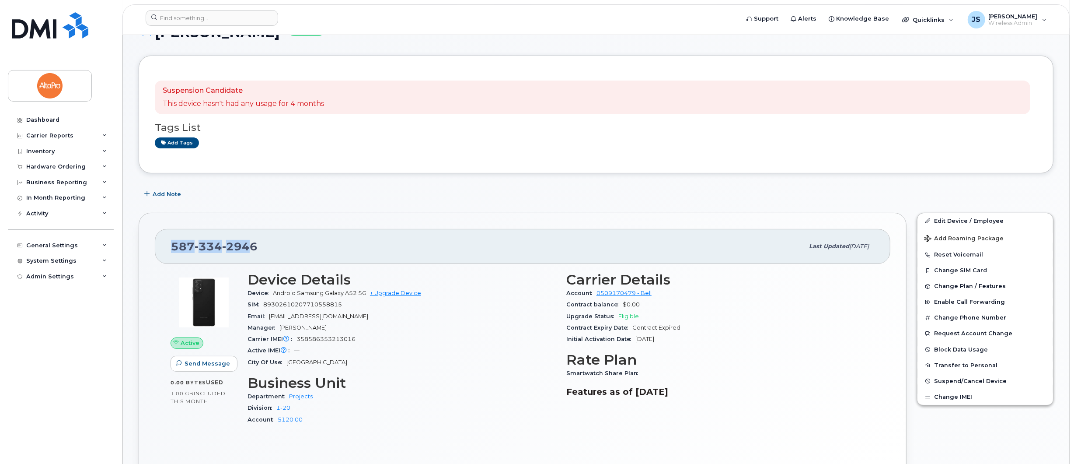
drag, startPoint x: 249, startPoint y: 243, endPoint x: 164, endPoint y: 244, distance: 84.4
click at [164, 244] on div "[PHONE_NUMBER] Last updated [DATE]" at bounding box center [523, 246] width 736 height 35
copy span "587 334 294"
drag, startPoint x: 37, startPoint y: 381, endPoint x: 114, endPoint y: 345, distance: 85.3
click at [37, 381] on div "Dashboard Carrier Reports Monthly Billing Data Daily Data Pooling Data Behavior…" at bounding box center [62, 281] width 108 height 339
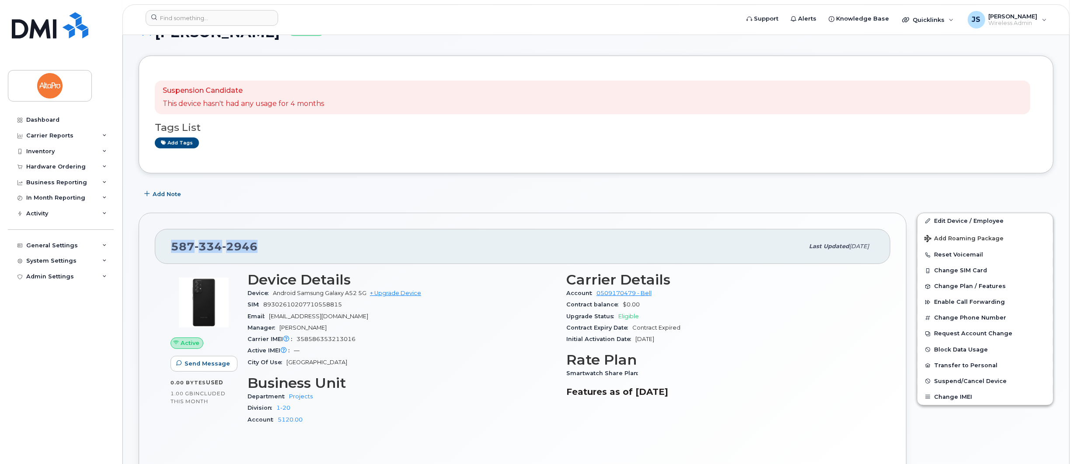
drag, startPoint x: 172, startPoint y: 244, endPoint x: 260, endPoint y: 246, distance: 87.5
click at [260, 246] on div "[PHONE_NUMBER]" at bounding box center [487, 246] width 633 height 18
copy span "[PHONE_NUMBER]"
click at [447, 247] on div "[PHONE_NUMBER]" at bounding box center [487, 246] width 633 height 18
click at [402, 294] on link "+ Upgrade Device" at bounding box center [395, 293] width 51 height 7
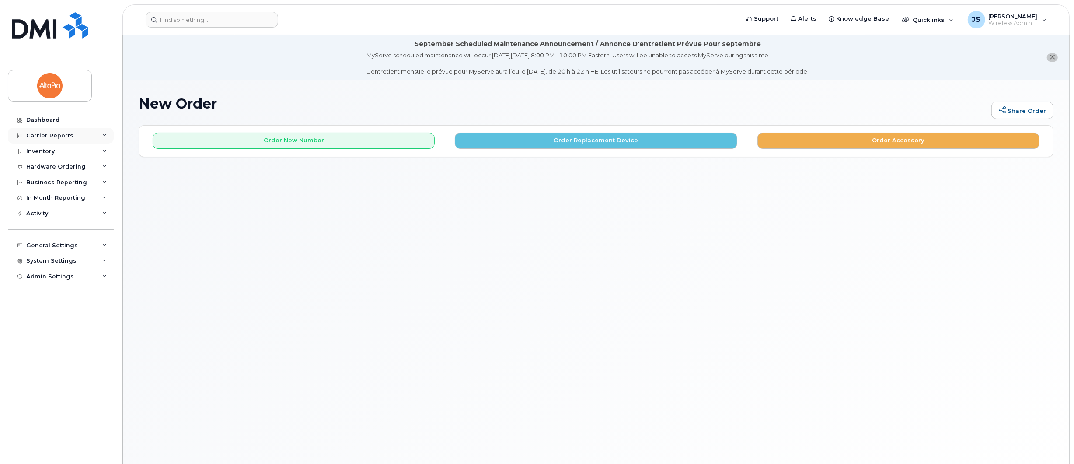
click at [47, 136] on div "Carrier Reports" at bounding box center [49, 135] width 47 height 7
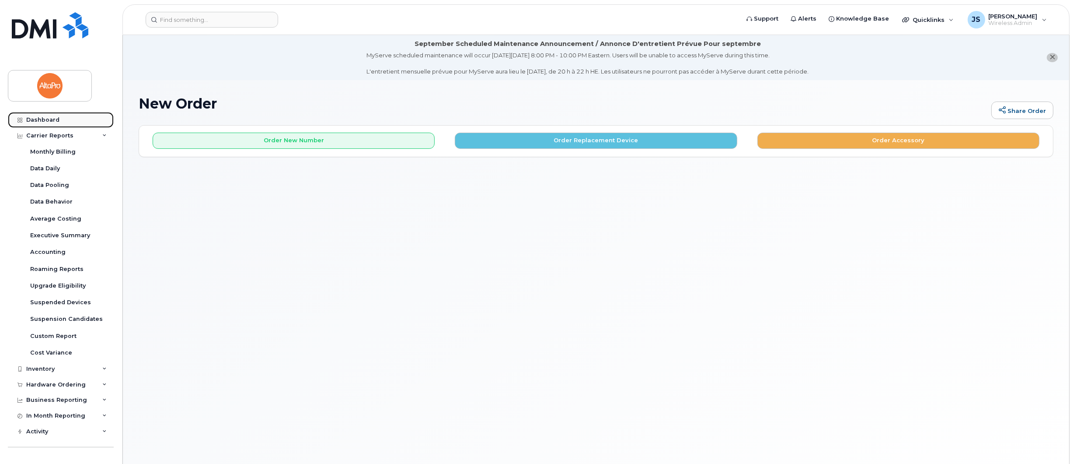
click at [40, 122] on div "Dashboard" at bounding box center [42, 119] width 33 height 7
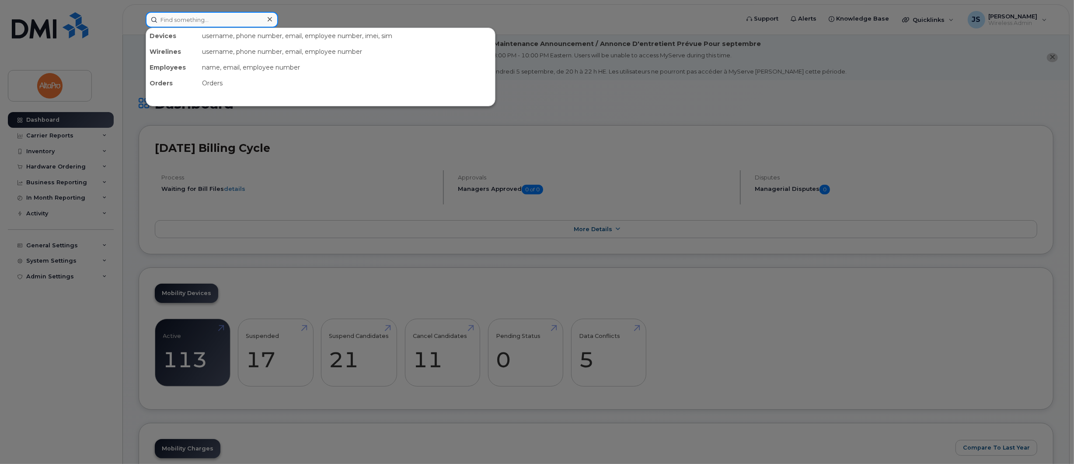
click at [214, 18] on input at bounding box center [212, 20] width 133 height 16
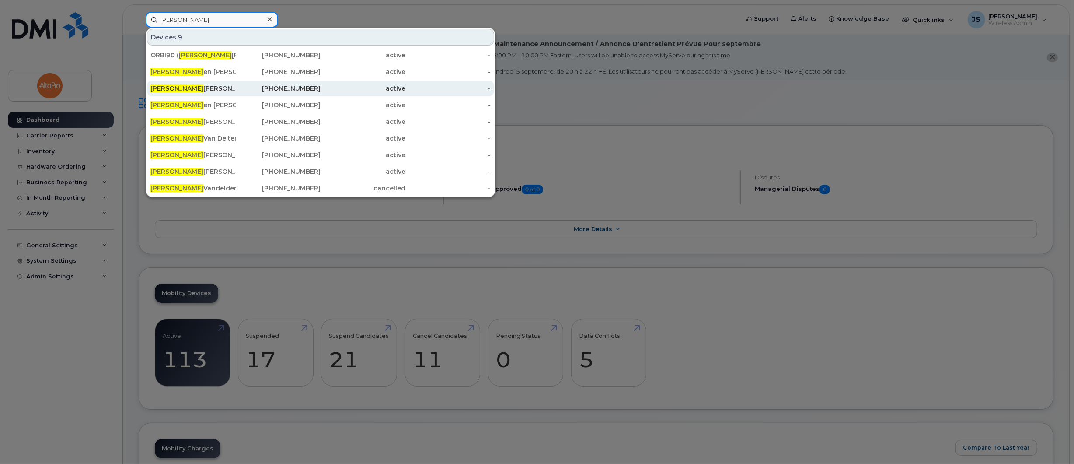
type input "brad"
click at [252, 88] on div "587-334-2946" at bounding box center [278, 88] width 85 height 9
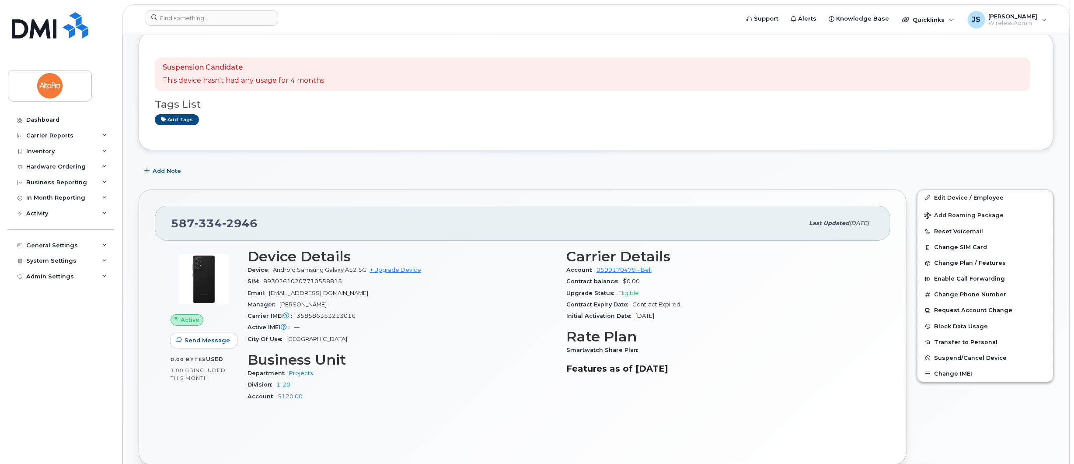
scroll to position [194, 0]
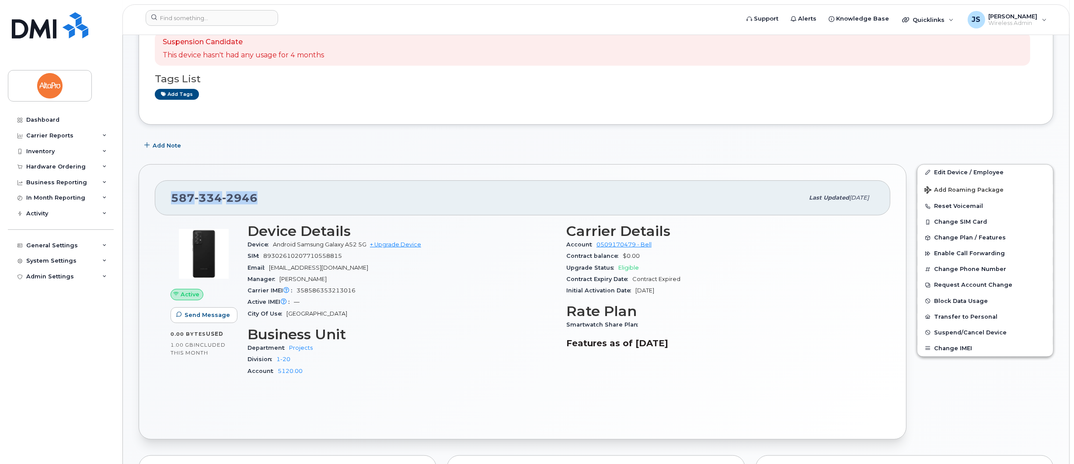
drag, startPoint x: 173, startPoint y: 197, endPoint x: 271, endPoint y: 200, distance: 98.1
click at [271, 200] on div "[PHONE_NUMBER]" at bounding box center [487, 198] width 633 height 18
copy span "[PHONE_NUMBER]"
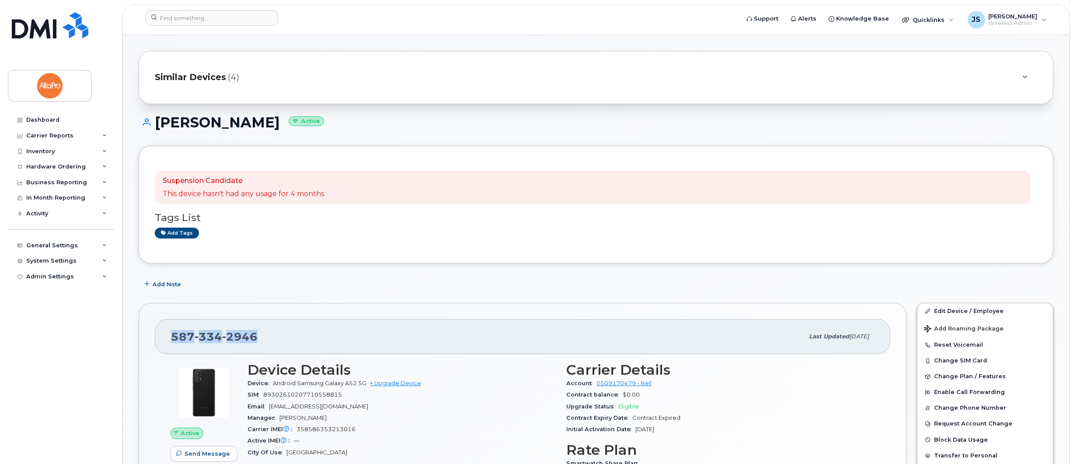
scroll to position [97, 0]
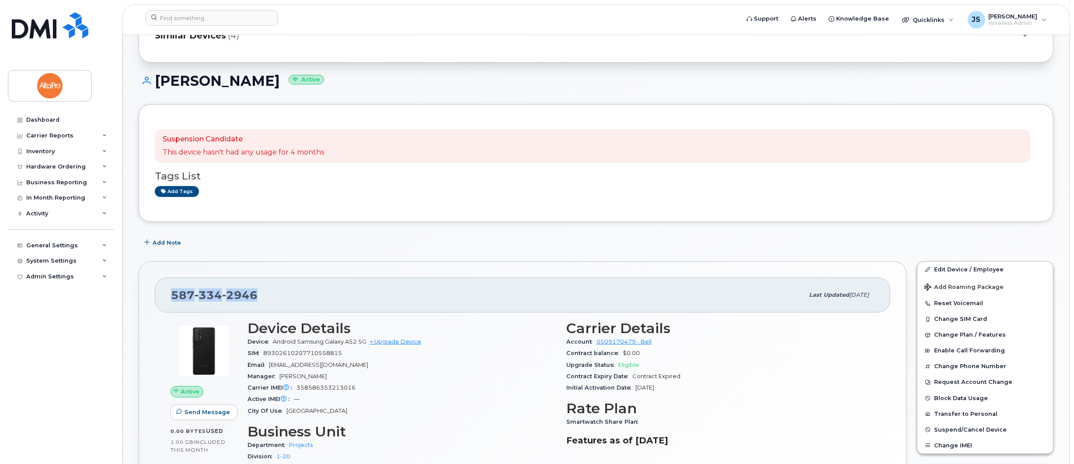
copy span "[PHONE_NUMBER]"
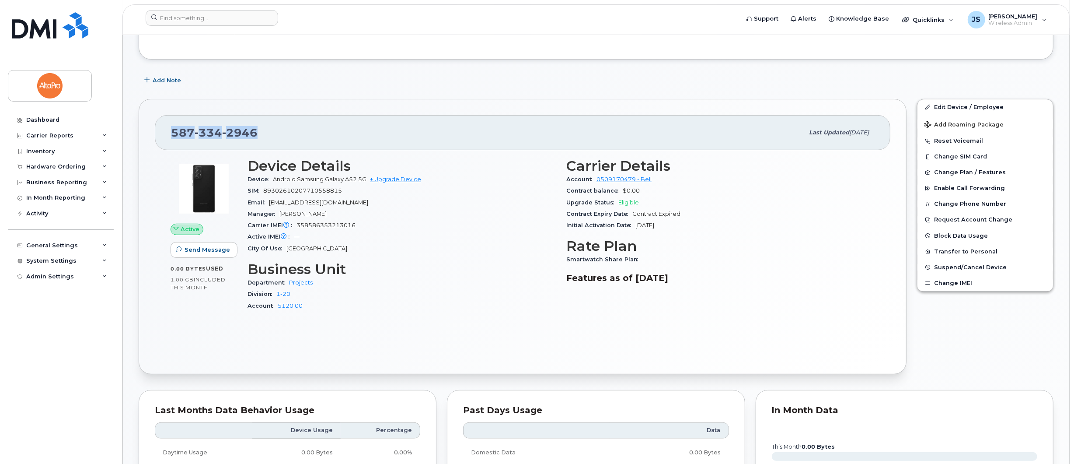
scroll to position [340, 0]
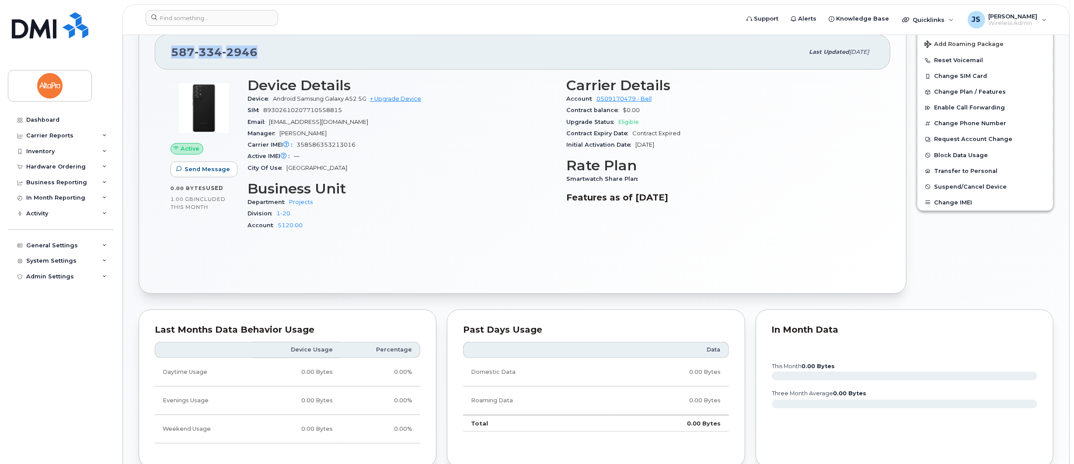
click at [429, 56] on div "[PHONE_NUMBER]" at bounding box center [487, 52] width 633 height 18
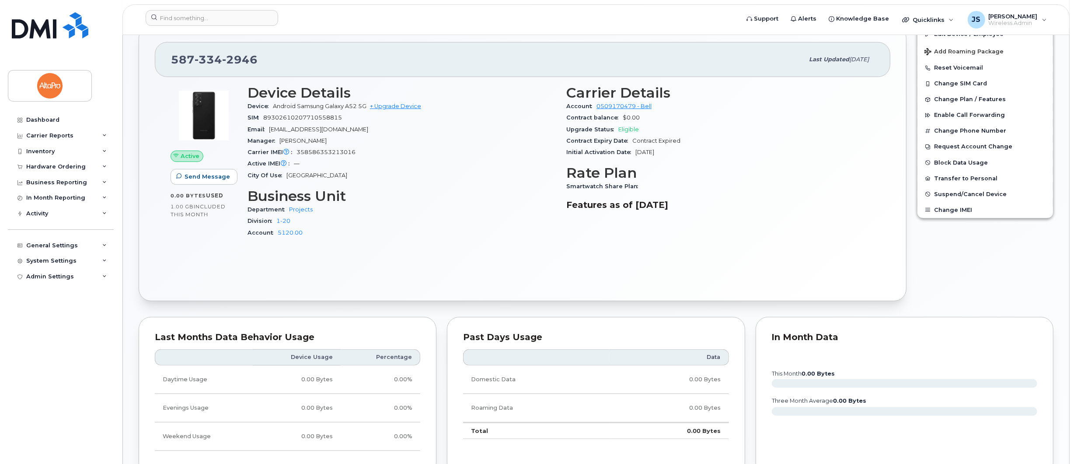
scroll to position [243, 0]
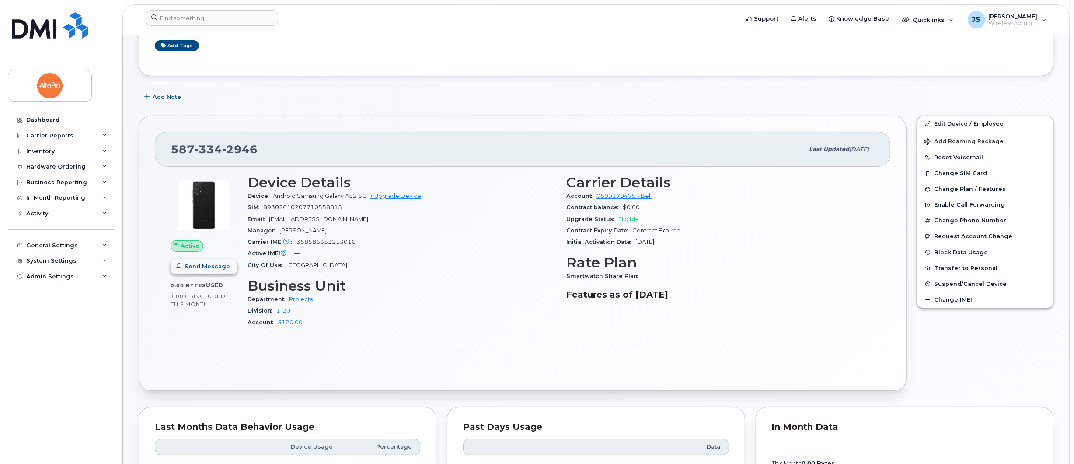
click at [206, 267] on span "Send Message" at bounding box center [207, 266] width 45 height 8
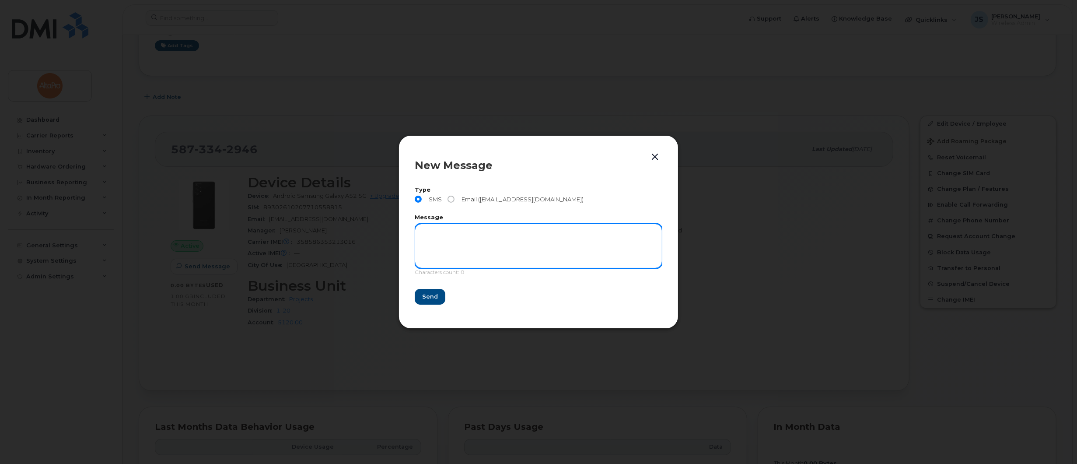
click at [472, 224] on textarea at bounding box center [539, 246] width 248 height 45
click at [470, 230] on textarea at bounding box center [539, 246] width 248 height 45
type textarea "TEST"
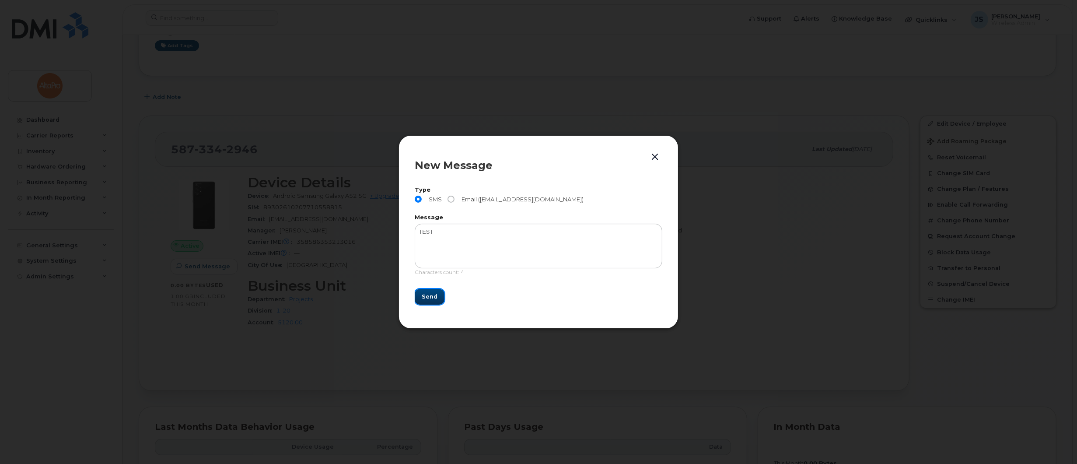
click at [429, 293] on span "Send" at bounding box center [430, 296] width 16 height 8
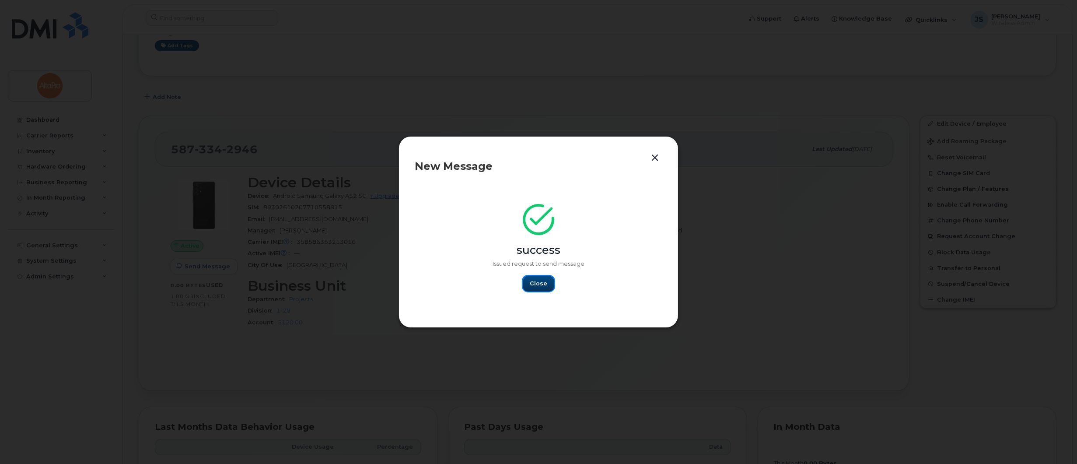
drag, startPoint x: 552, startPoint y: 283, endPoint x: 545, endPoint y: 282, distance: 7.1
click at [551, 283] on button "Close" at bounding box center [538, 284] width 31 height 16
